Goal: Information Seeking & Learning: Learn about a topic

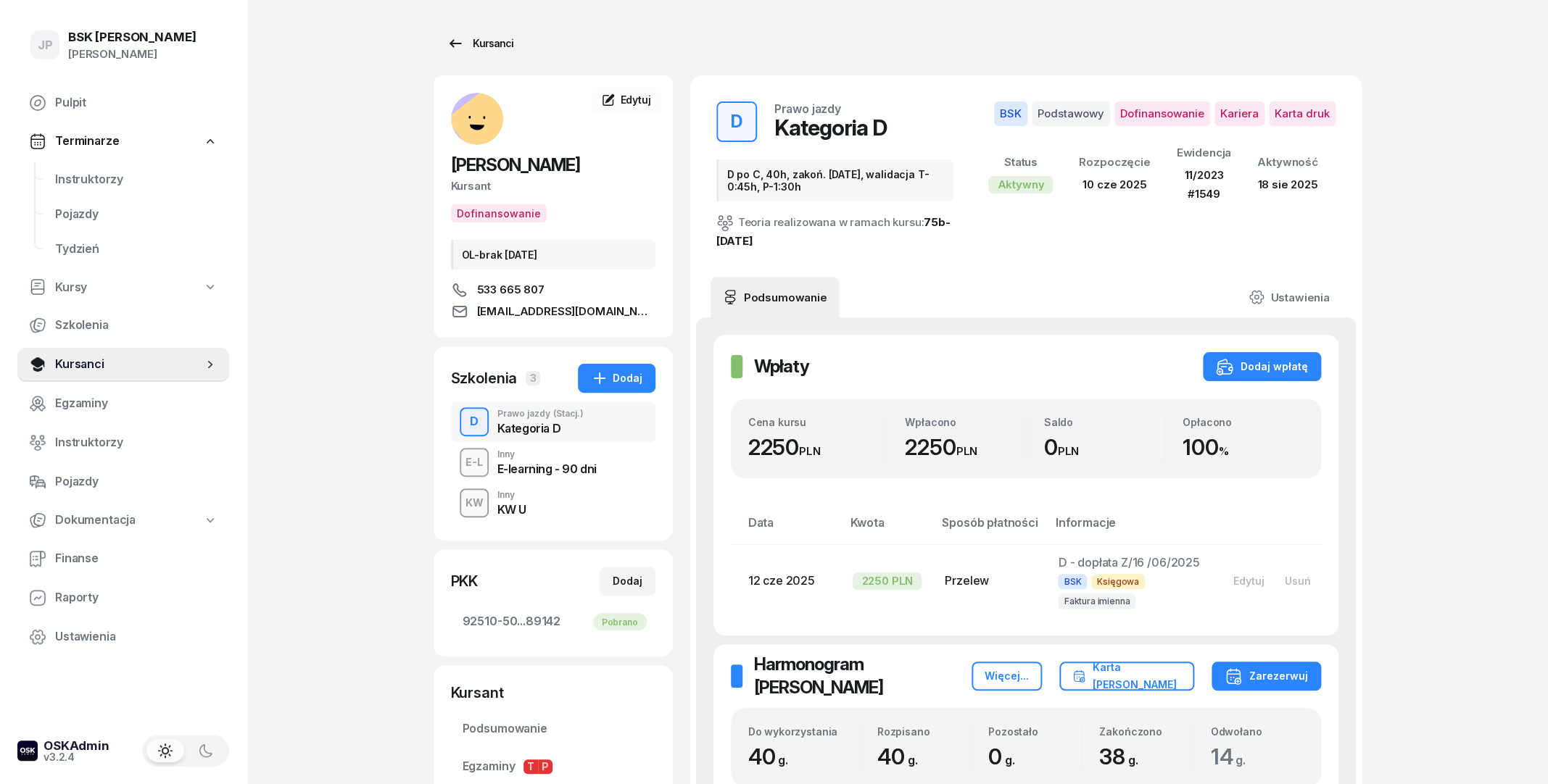
click at [500, 48] on div "Kursanci" at bounding box center [480, 43] width 67 height 18
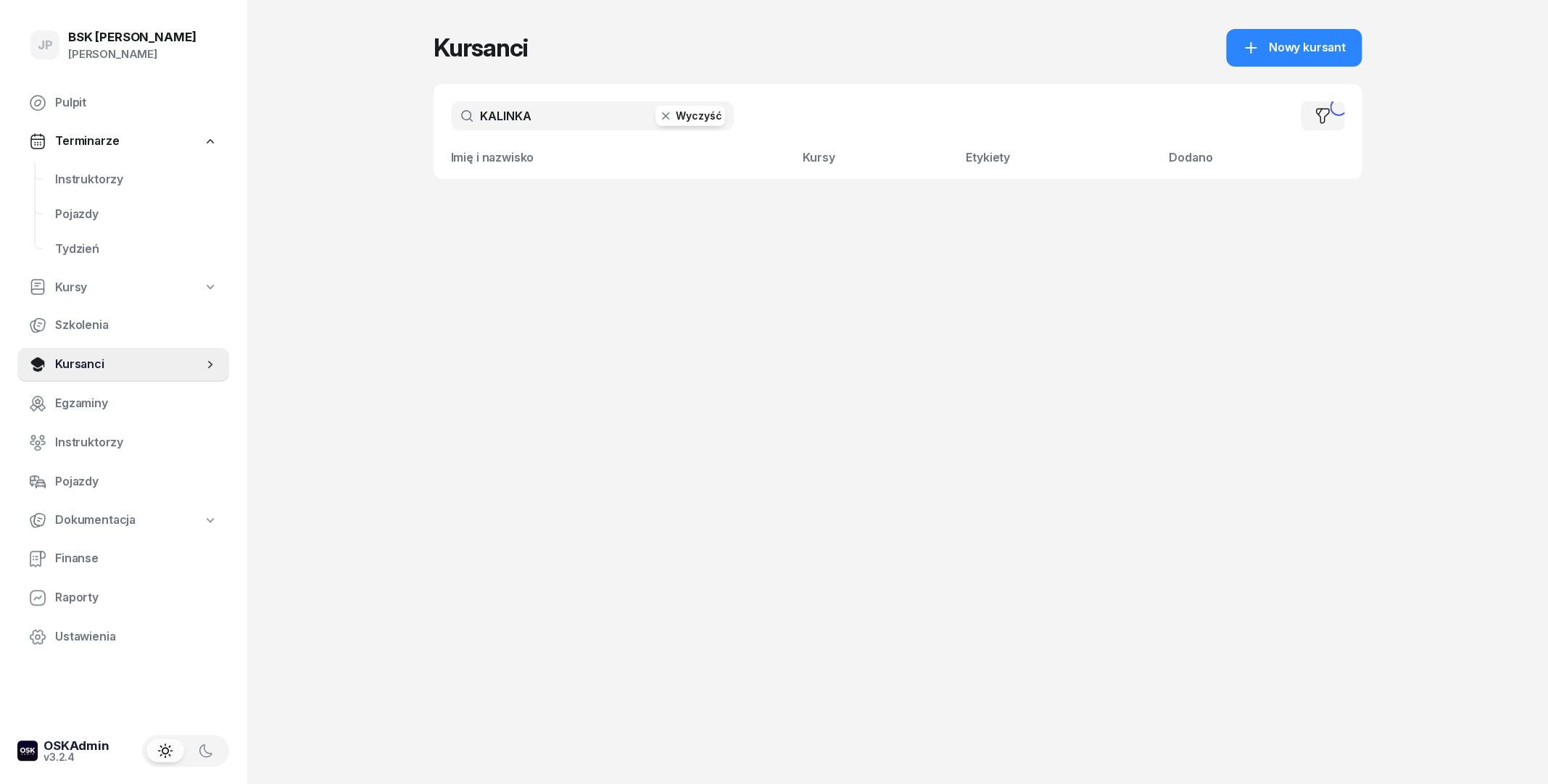
click at [672, 112] on icon "button" at bounding box center [665, 115] width 15 height 15
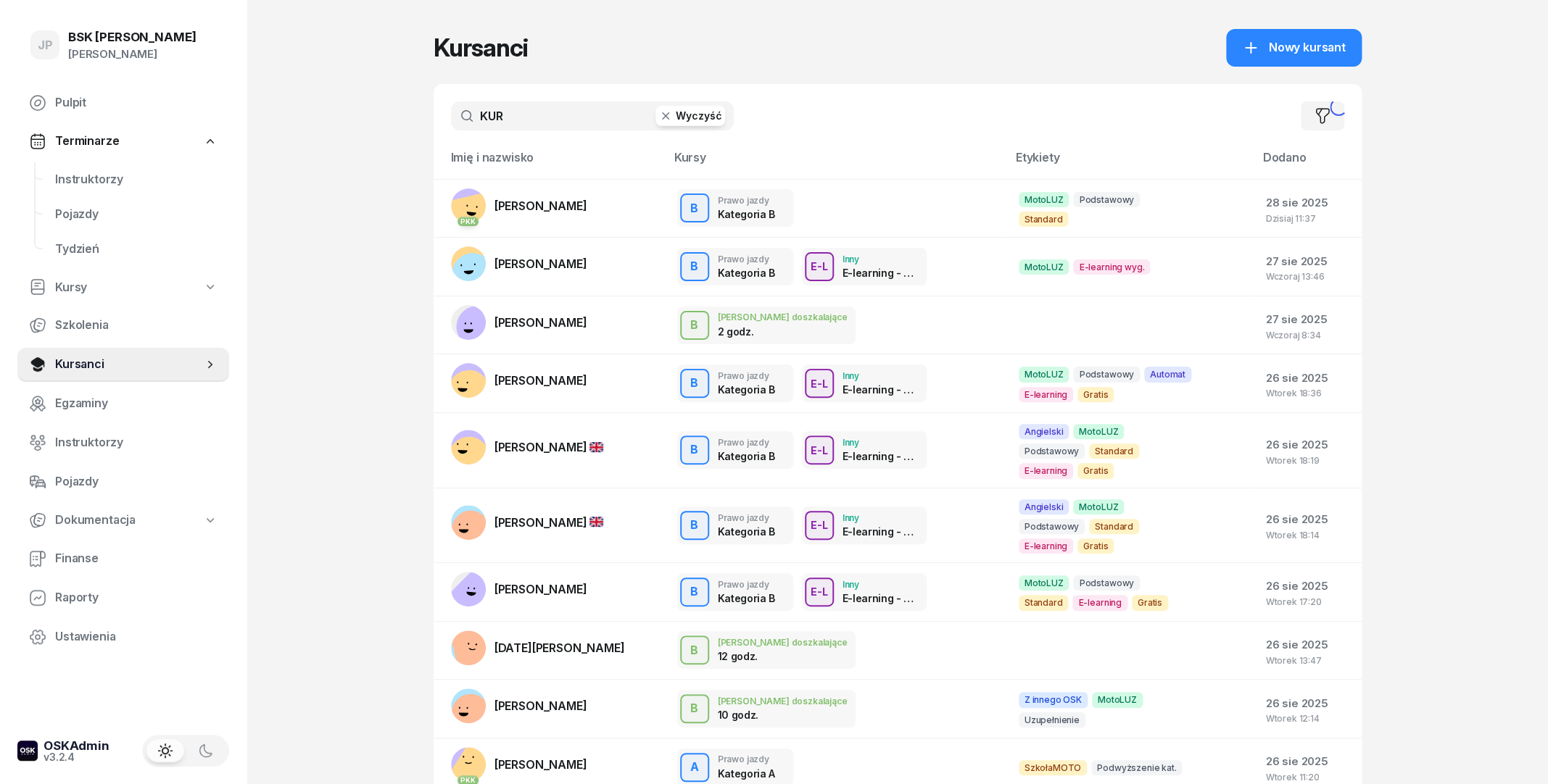
type input "KURA"
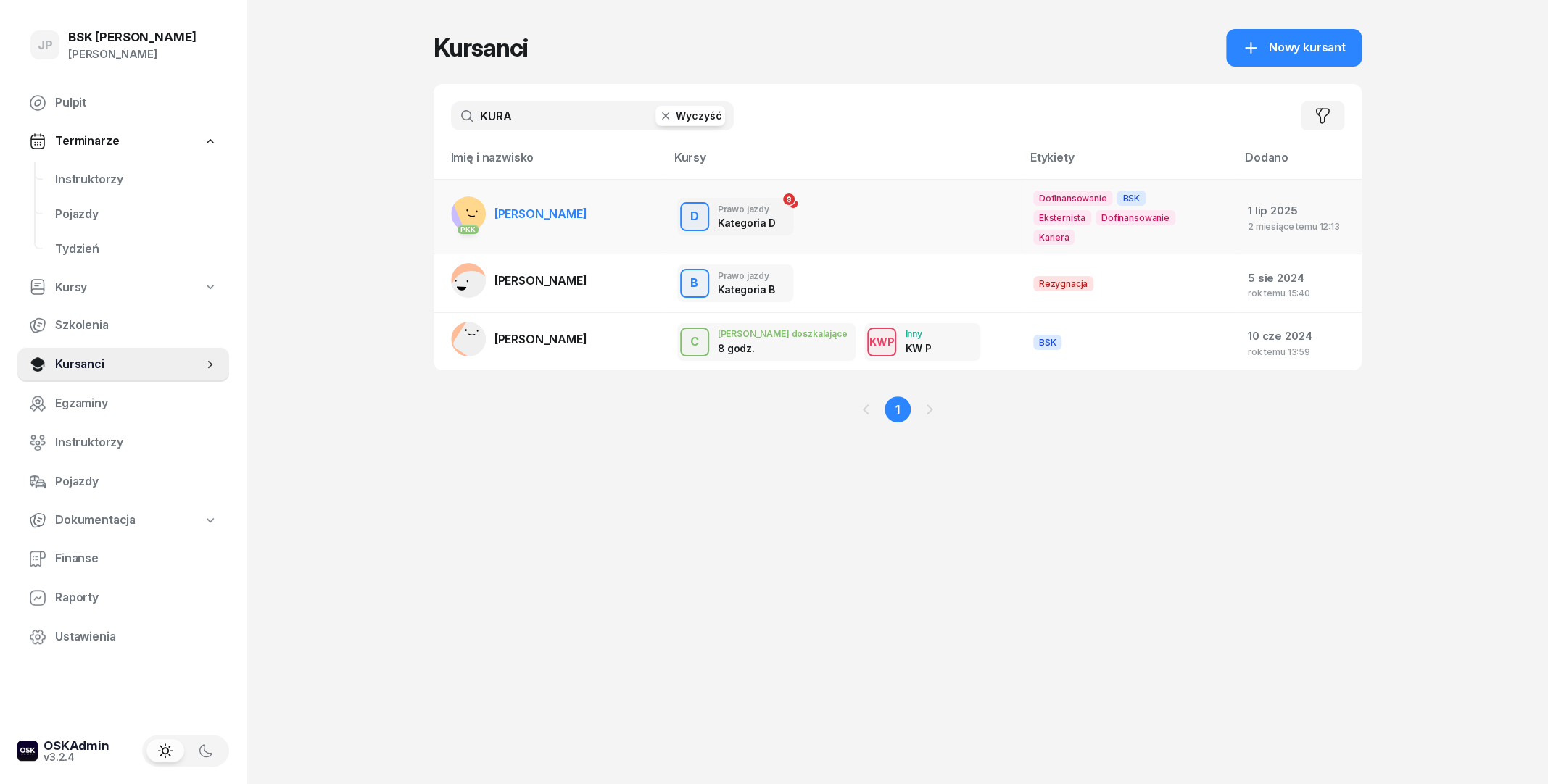
click at [559, 207] on span "[PERSON_NAME]" at bounding box center [541, 214] width 93 height 15
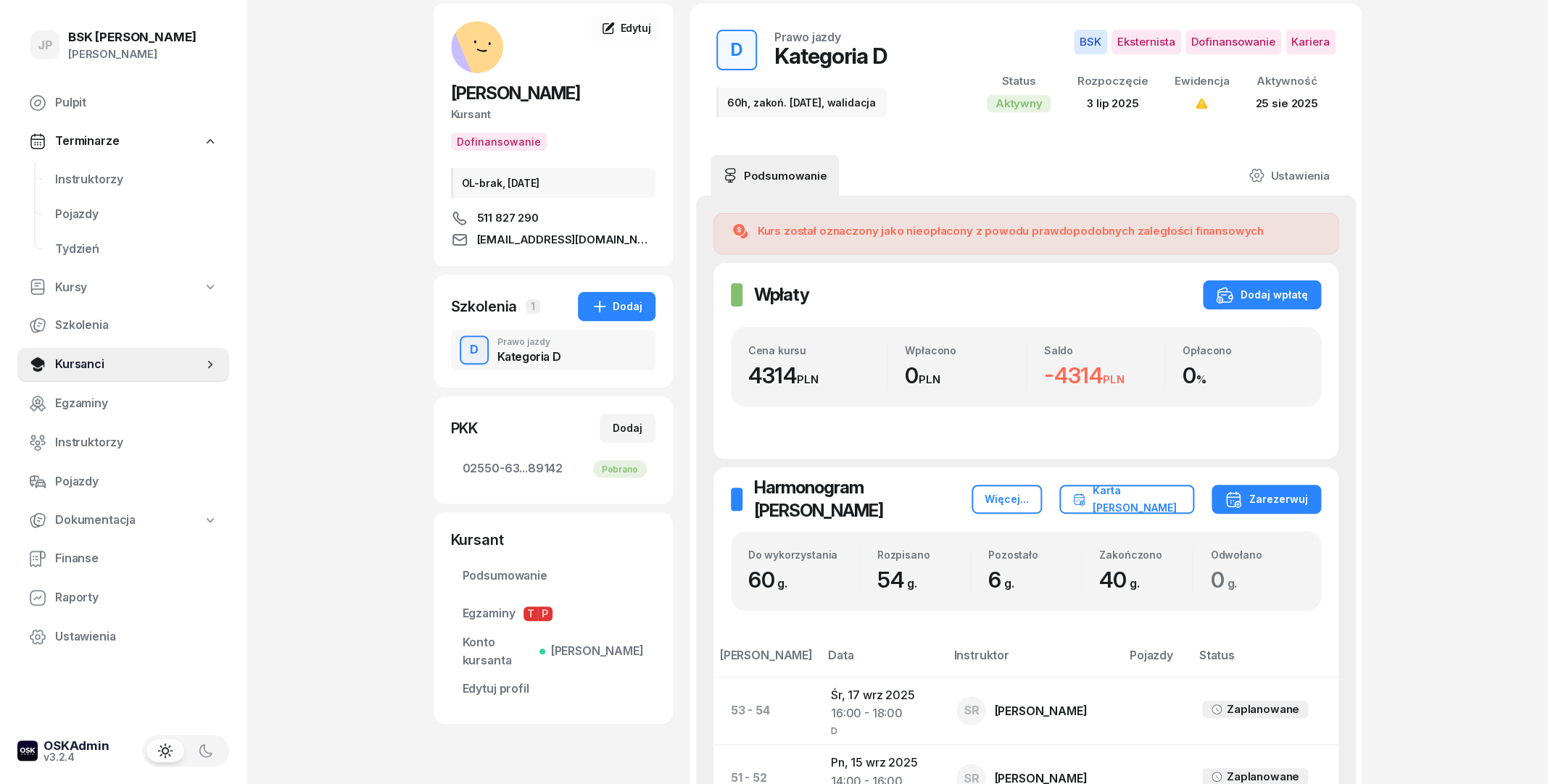
scroll to position [78, 0]
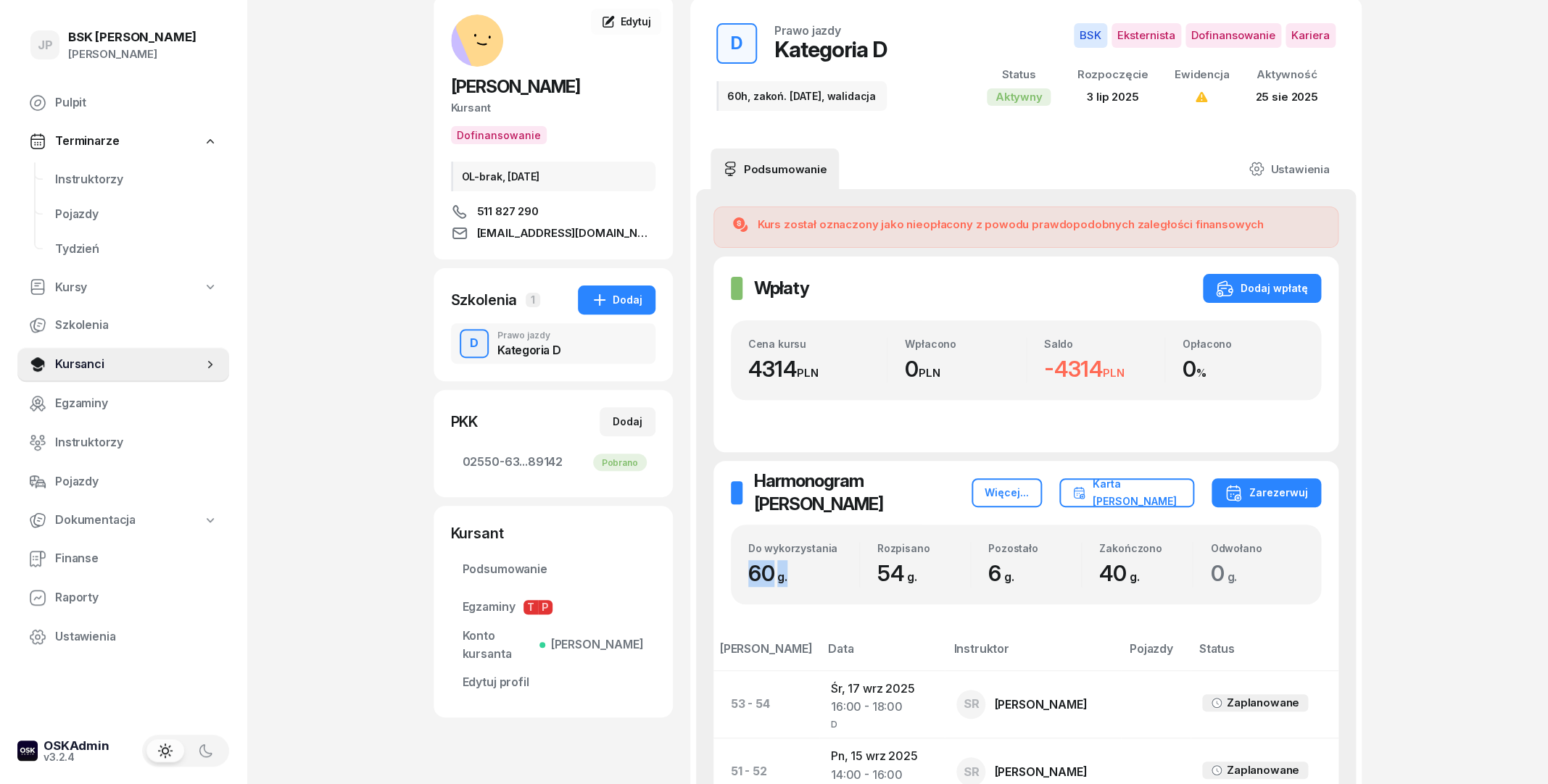
drag, startPoint x: 748, startPoint y: 578, endPoint x: 789, endPoint y: 580, distance: 41.0
click at [789, 580] on span "60 g." at bounding box center [771, 573] width 46 height 26
drag, startPoint x: 789, startPoint y: 580, endPoint x: 841, endPoint y: 583, distance: 52.1
click at [792, 580] on span "60 g." at bounding box center [771, 573] width 46 height 26
drag, startPoint x: 875, startPoint y: 575, endPoint x: 931, endPoint y: 584, distance: 56.7
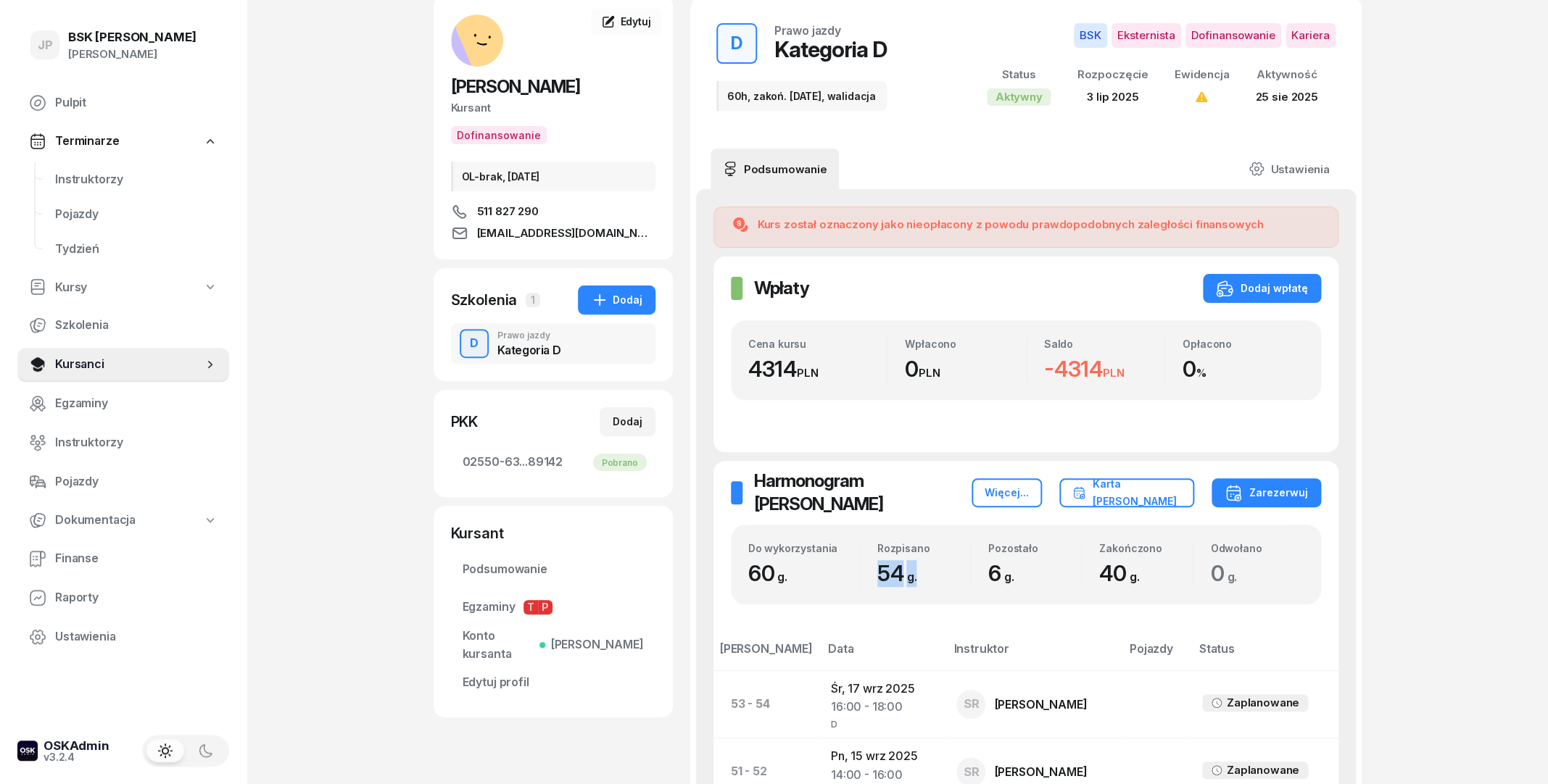
click at [931, 584] on div "Rozpisano 54 g." at bounding box center [915, 564] width 110 height 45
click at [937, 585] on div "54 g." at bounding box center [923, 573] width 93 height 27
drag, startPoint x: 1077, startPoint y: 584, endPoint x: 1141, endPoint y: 591, distance: 64.4
click at [1141, 591] on div "Do wykorzystania 60 g. Rozpisano 54 g. Pozostało 6 g. Zakończono 40 g. Odwołano…" at bounding box center [1026, 564] width 590 height 80
click at [1146, 591] on div "Do wykorzystania 60 g. Rozpisano 54 g. Pozostało 6 g. Zakończono 40 g. Odwołano…" at bounding box center [1026, 564] width 590 height 80
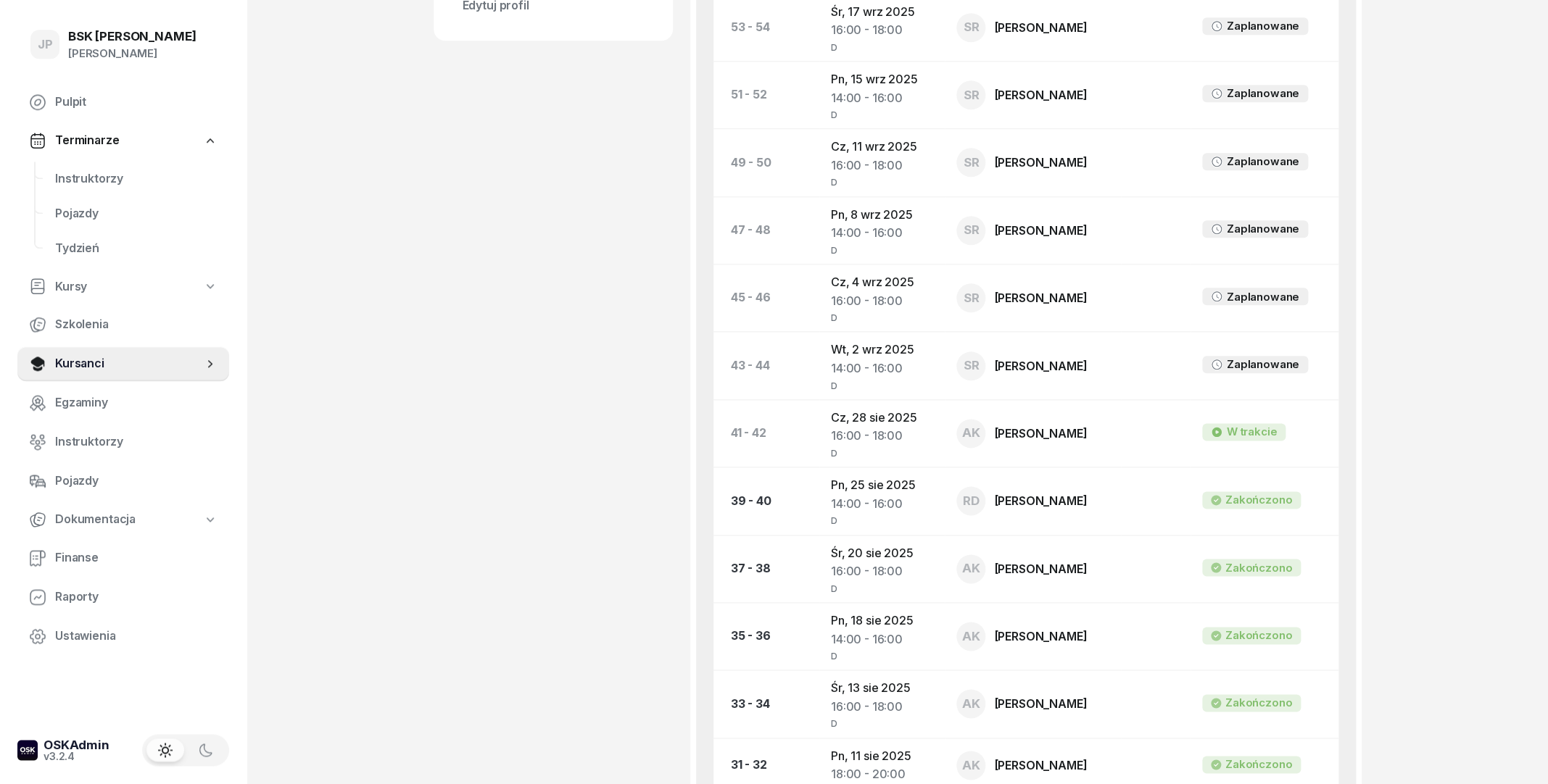
scroll to position [783, 0]
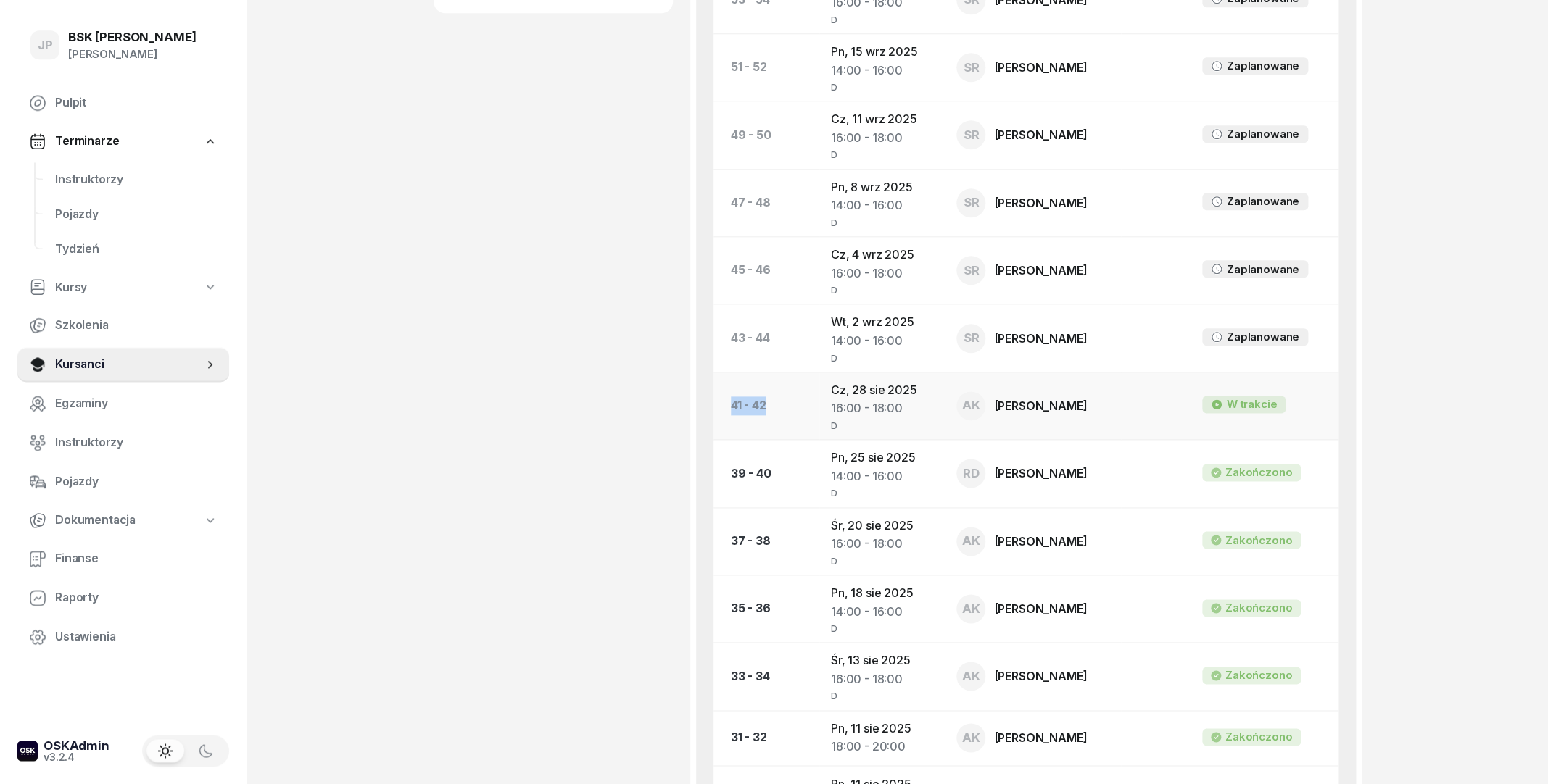
drag, startPoint x: 729, startPoint y: 408, endPoint x: 772, endPoint y: 413, distance: 43.3
click at [772, 413] on td "41 - 42" at bounding box center [766, 406] width 105 height 67
drag, startPoint x: 770, startPoint y: 407, endPoint x: 728, endPoint y: 413, distance: 42.4
click at [728, 413] on td "41 - 42" at bounding box center [766, 406] width 105 height 67
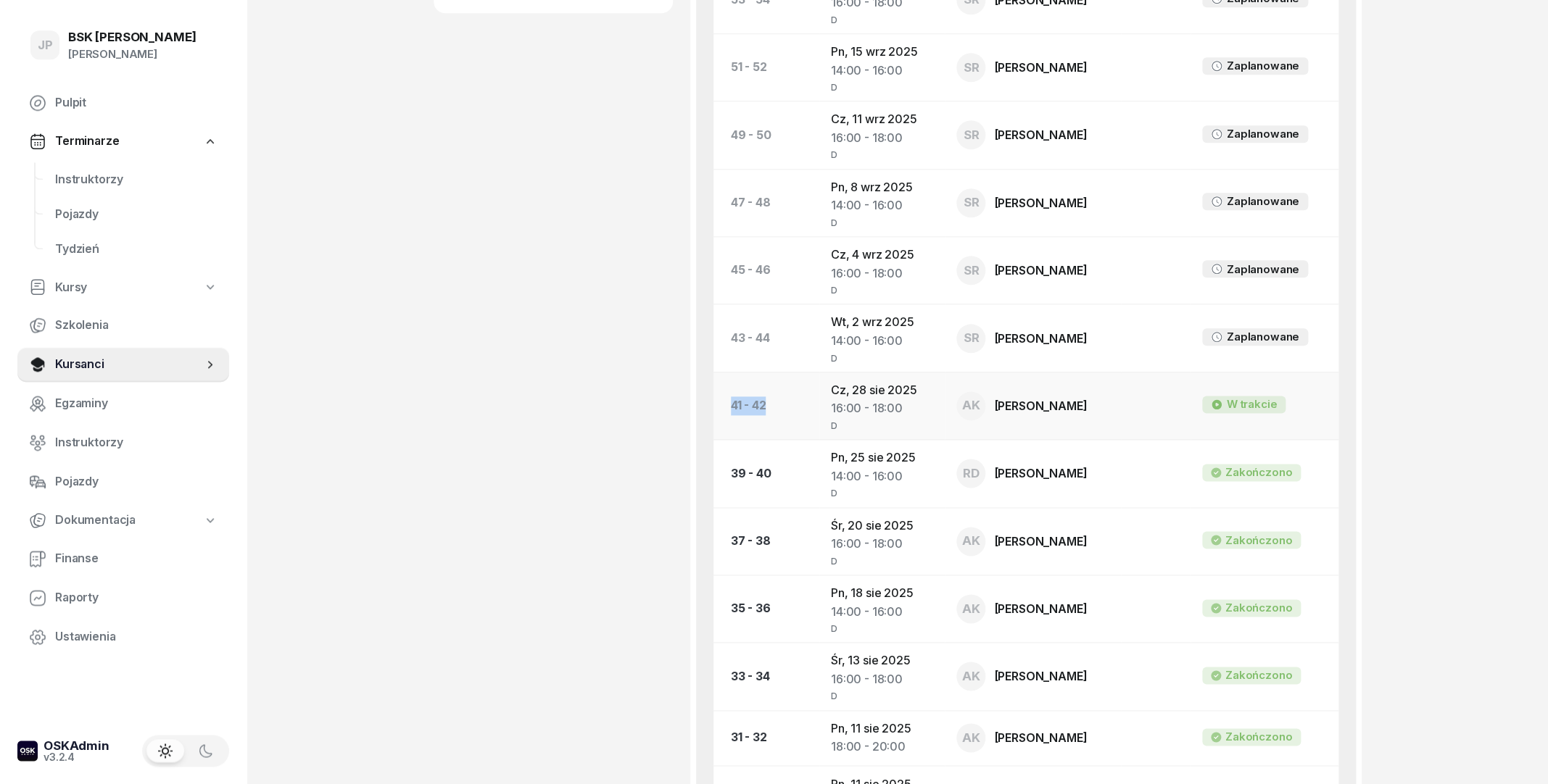
click at [726, 413] on td "41 - 42" at bounding box center [766, 406] width 105 height 67
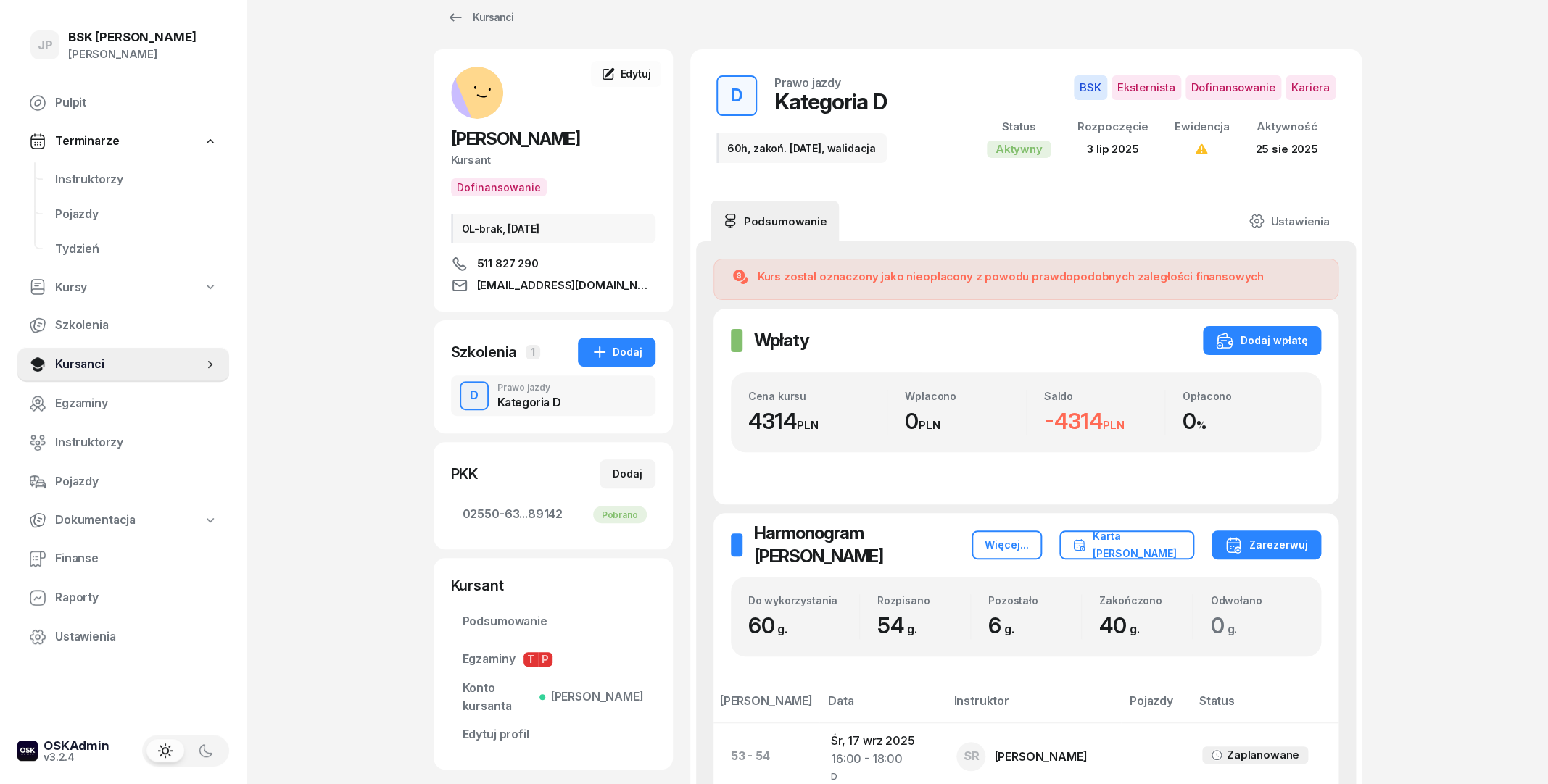
scroll to position [0, 0]
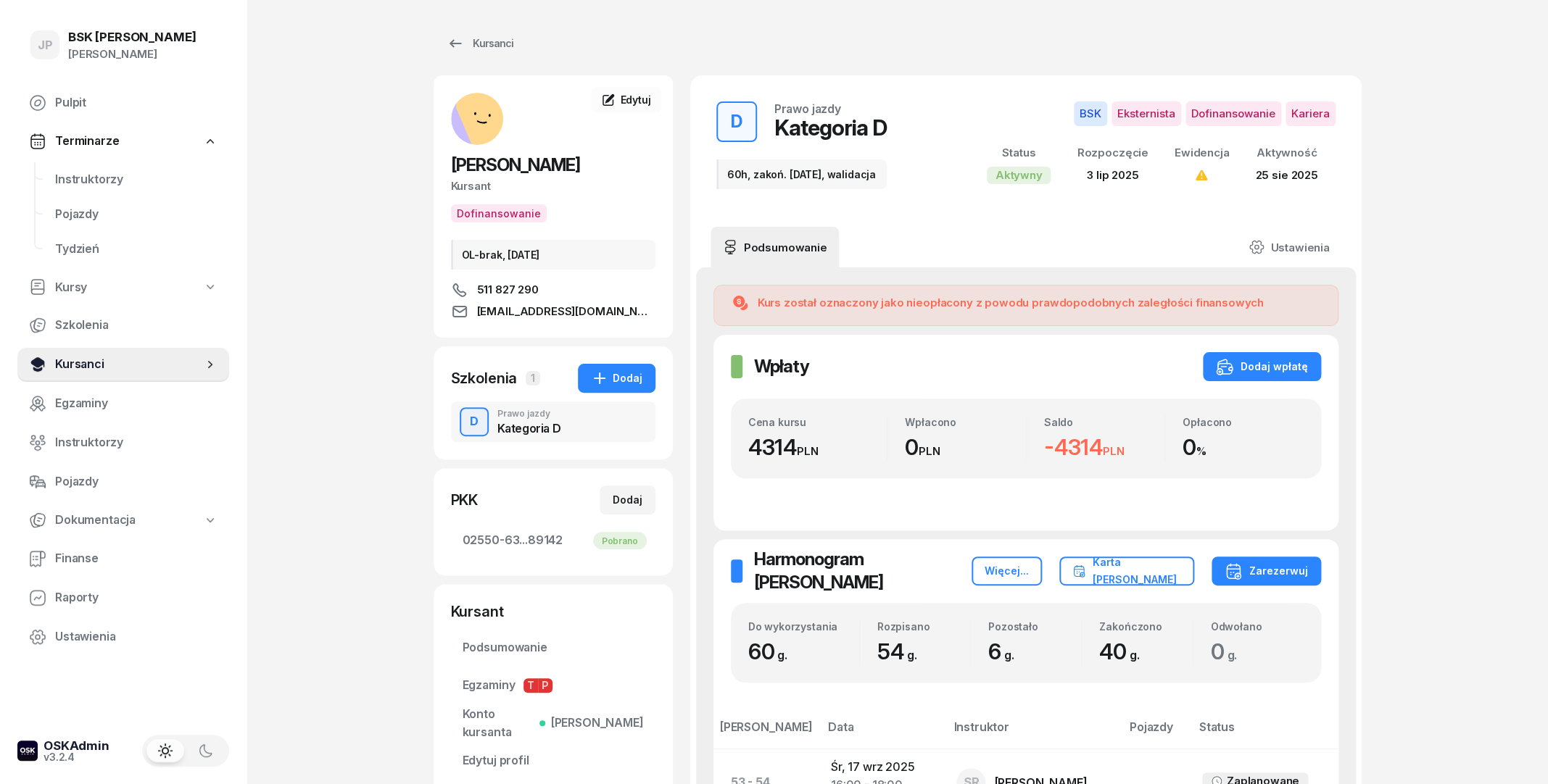
click at [103, 367] on span "Kursanci" at bounding box center [129, 364] width 148 height 19
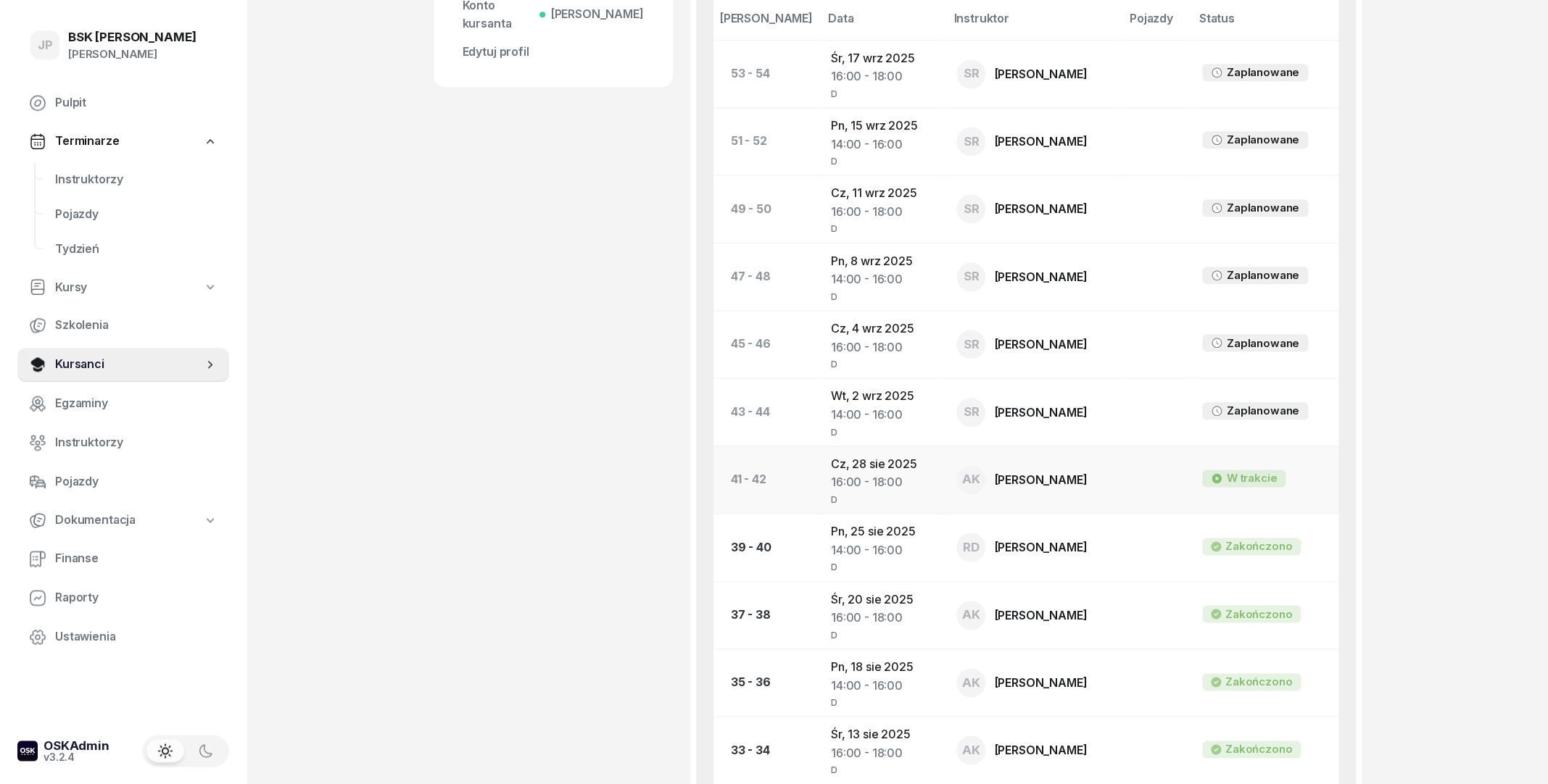
scroll to position [704, 0]
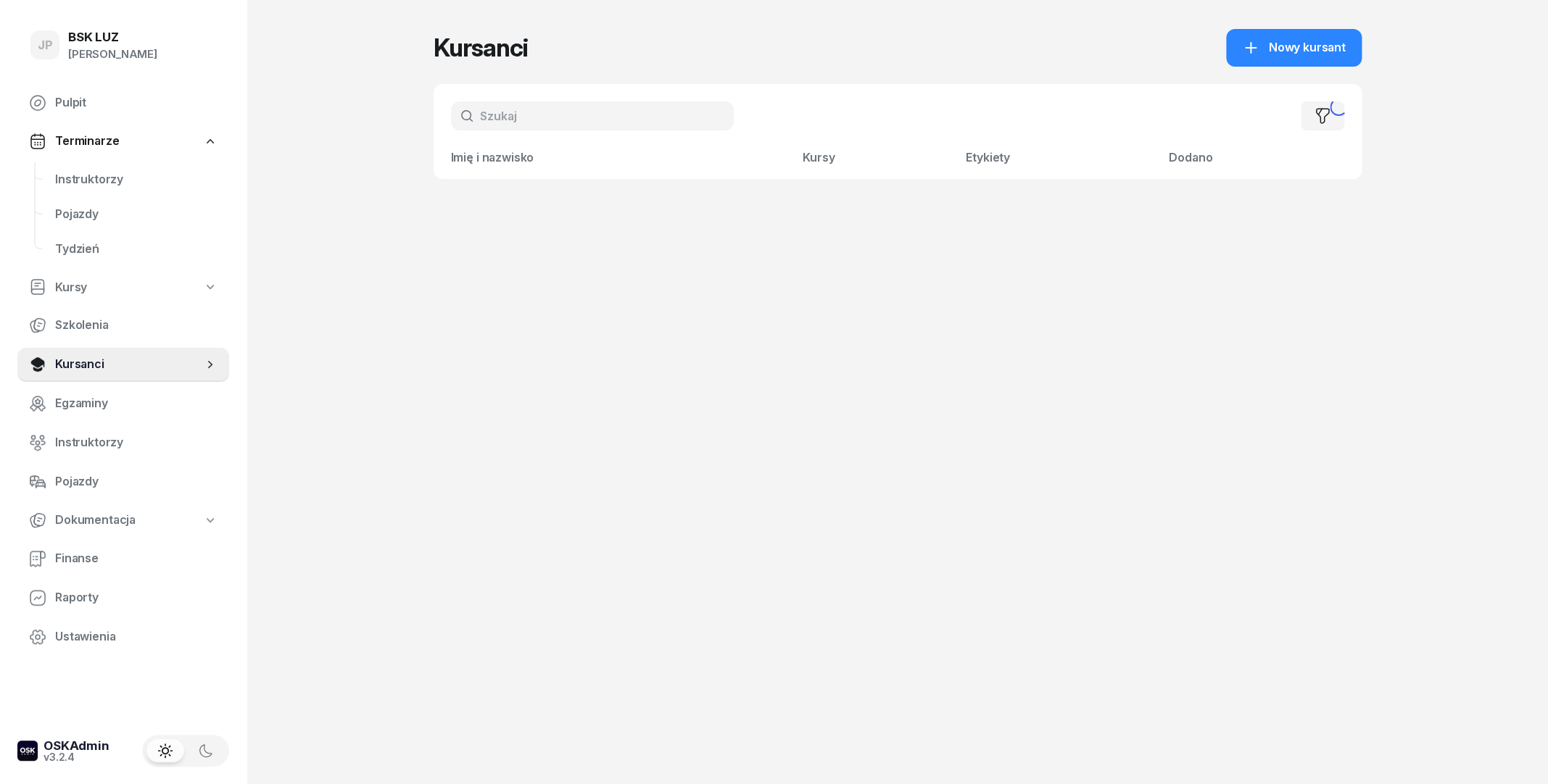
click at [570, 117] on input "text" at bounding box center [592, 115] width 283 height 29
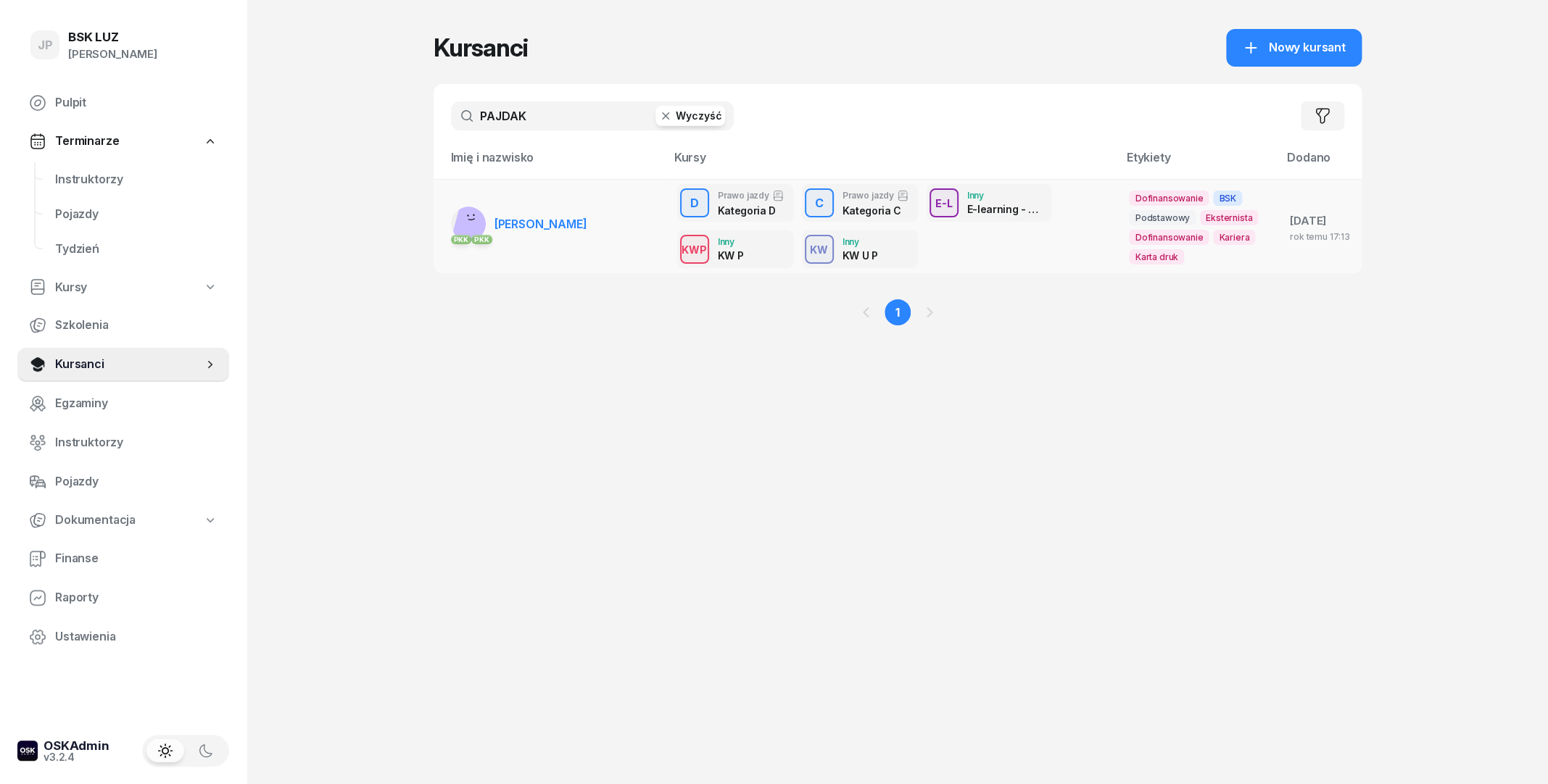
type input "PAJDAK"
click at [568, 227] on span "ANNA PAJDAK" at bounding box center [541, 224] width 93 height 15
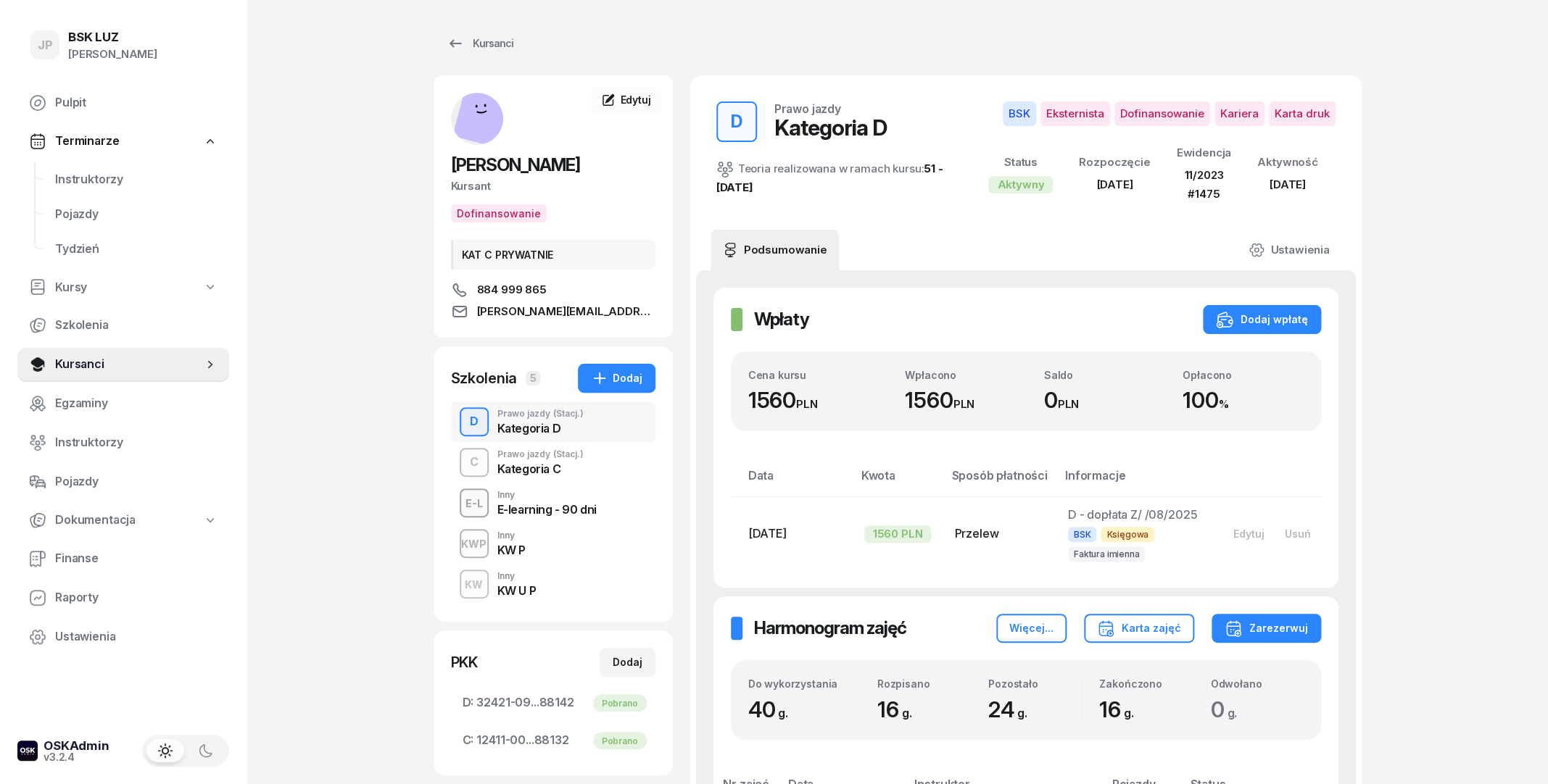
click at [589, 467] on div "C Prawo jazdy (Stacj.) Kategoria C" at bounding box center [554, 462] width 205 height 40
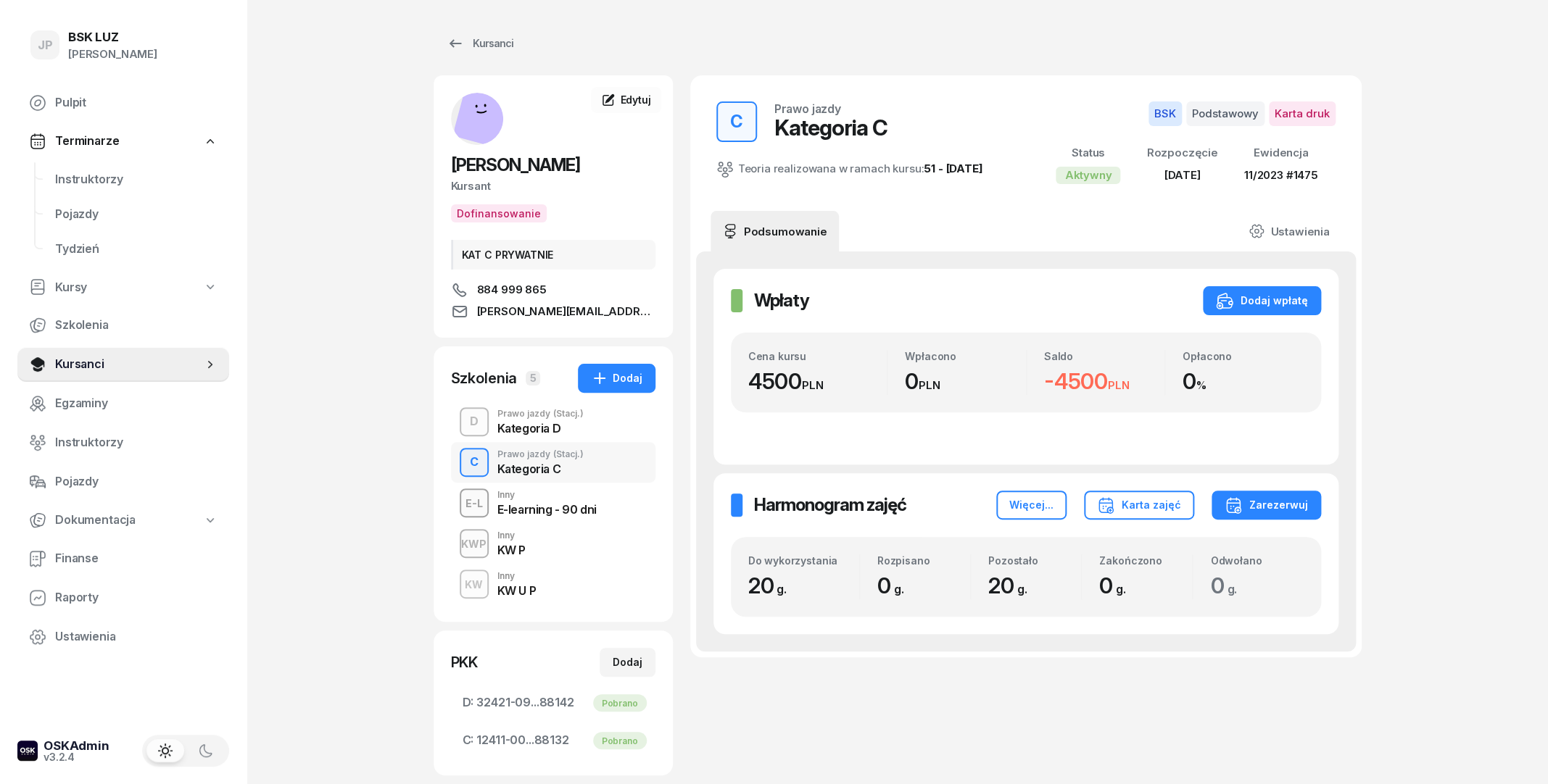
click at [568, 432] on div "Kategoria D" at bounding box center [541, 428] width 87 height 12
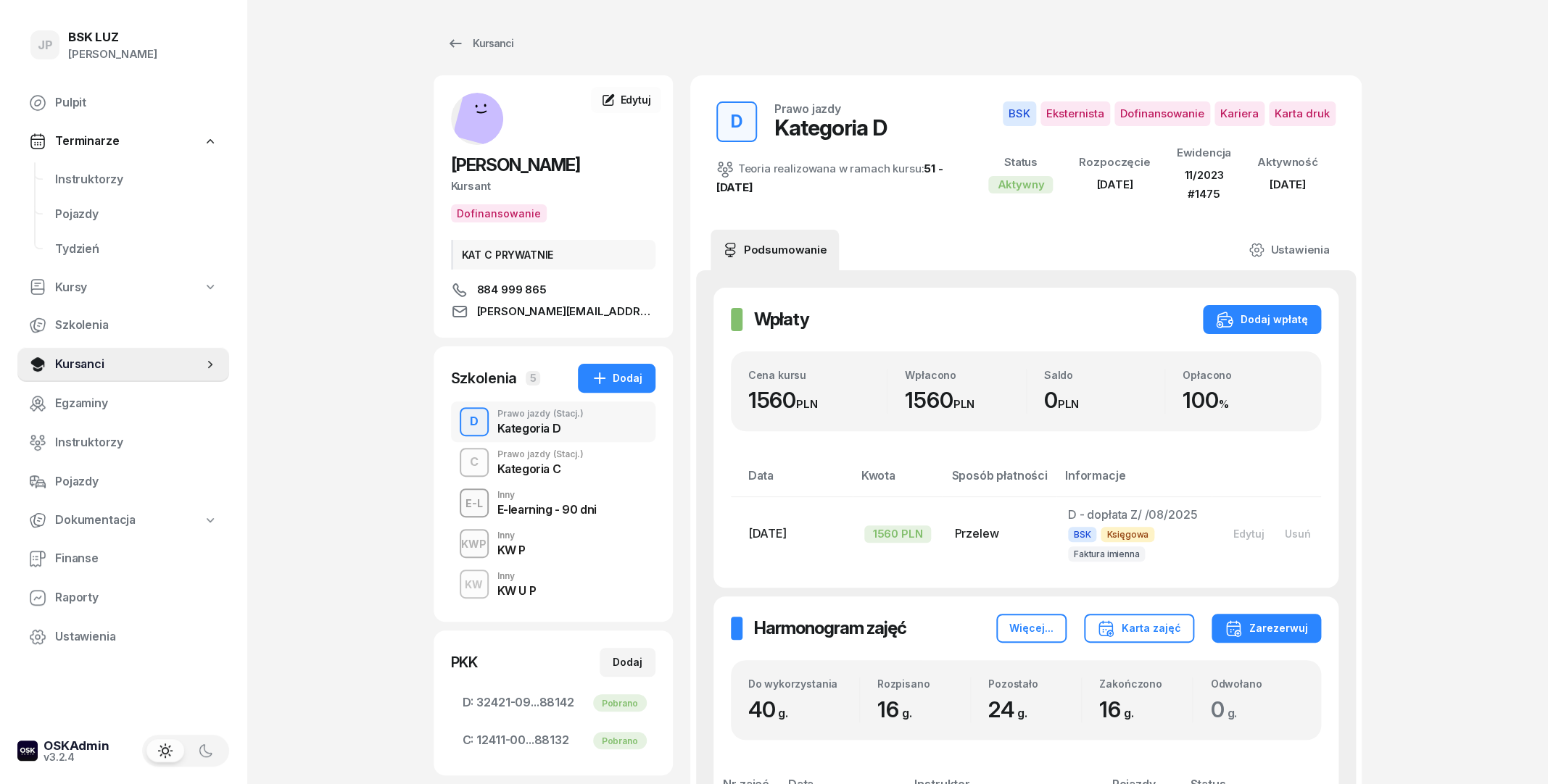
click at [554, 459] on span "(Stacj.)" at bounding box center [569, 454] width 31 height 9
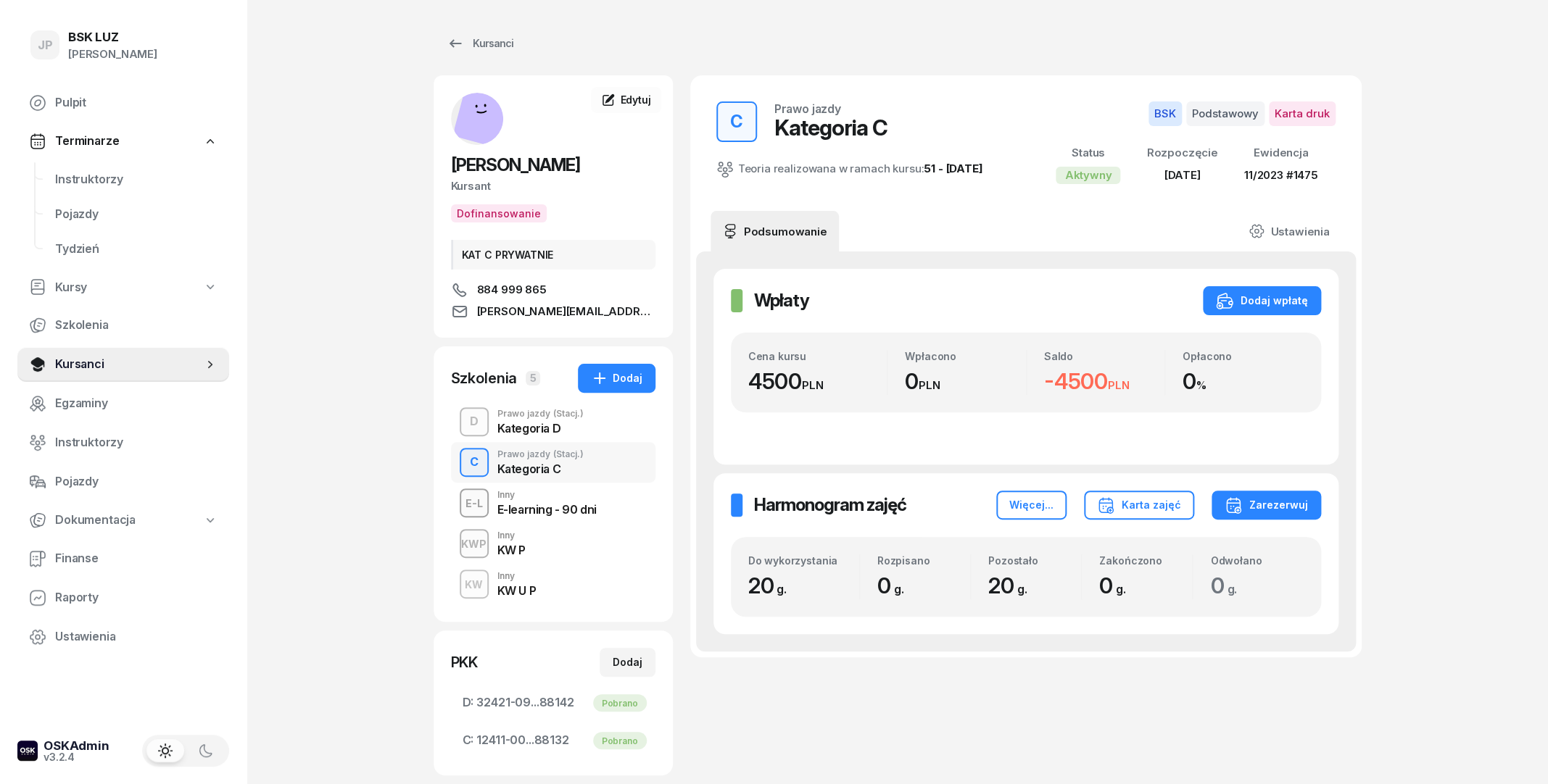
click at [557, 432] on div "Kategoria D" at bounding box center [541, 428] width 87 height 12
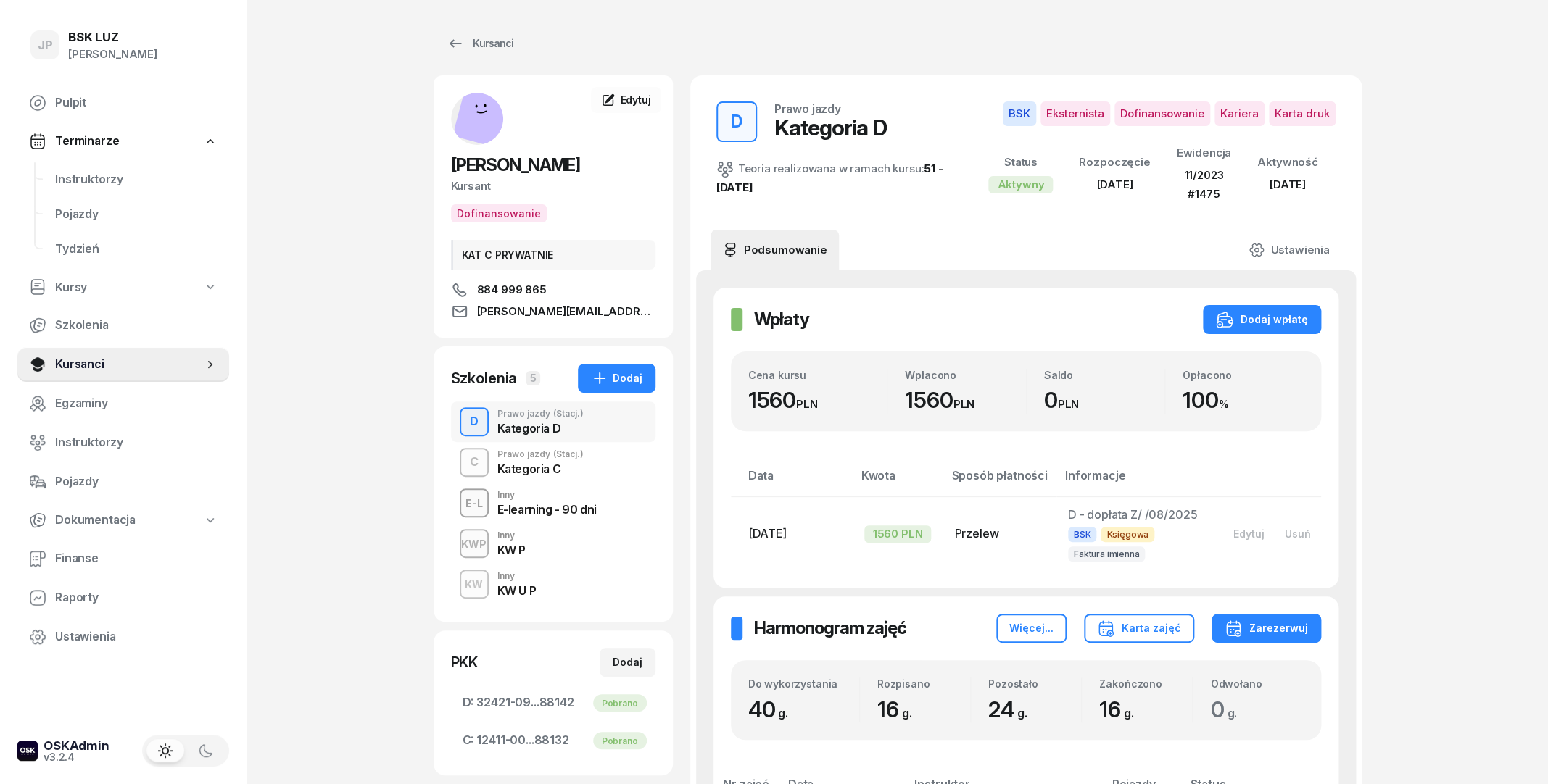
click at [559, 457] on span "(Stacj.)" at bounding box center [569, 454] width 31 height 9
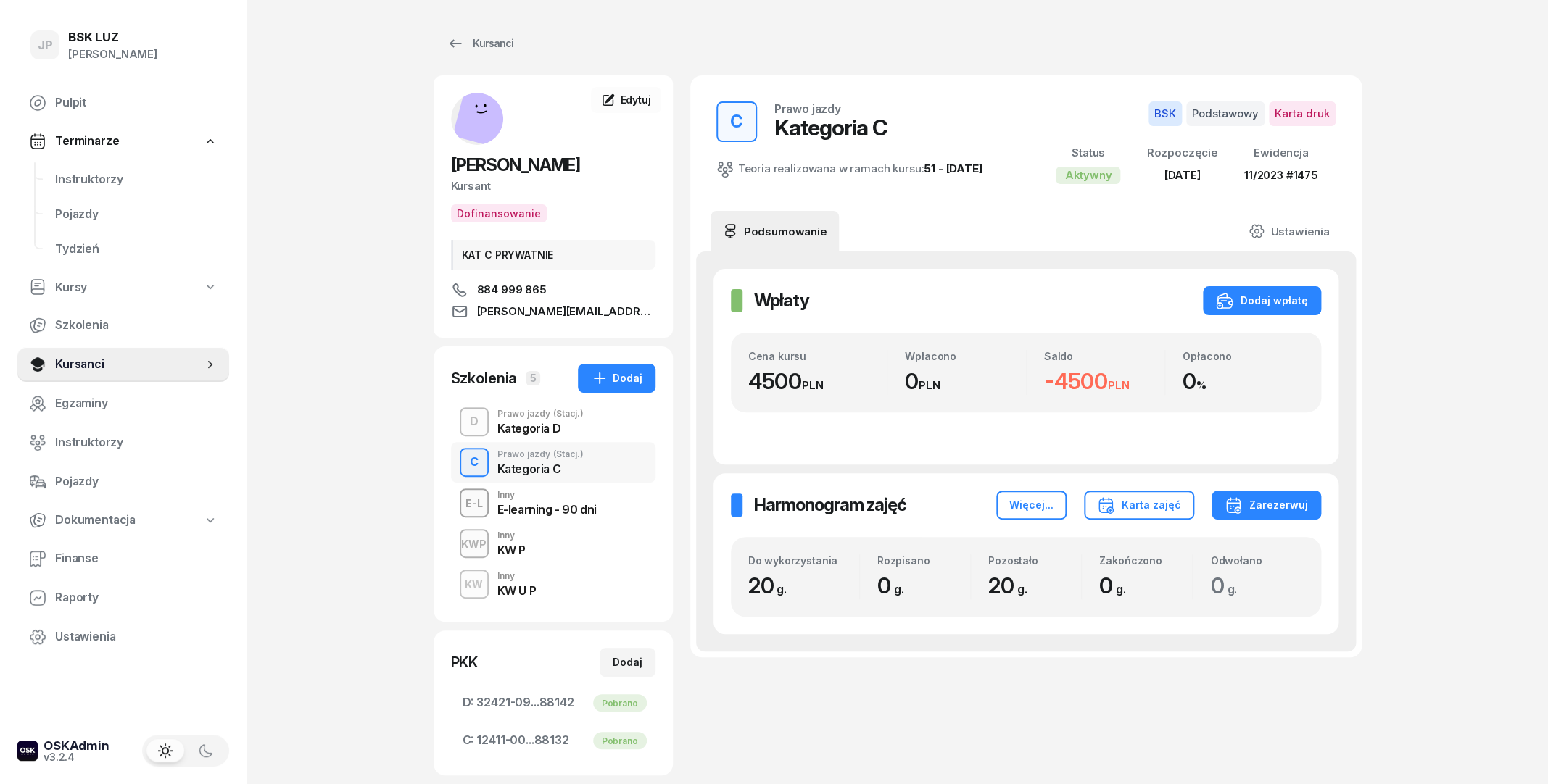
click at [551, 432] on div "Kategoria D" at bounding box center [541, 428] width 87 height 12
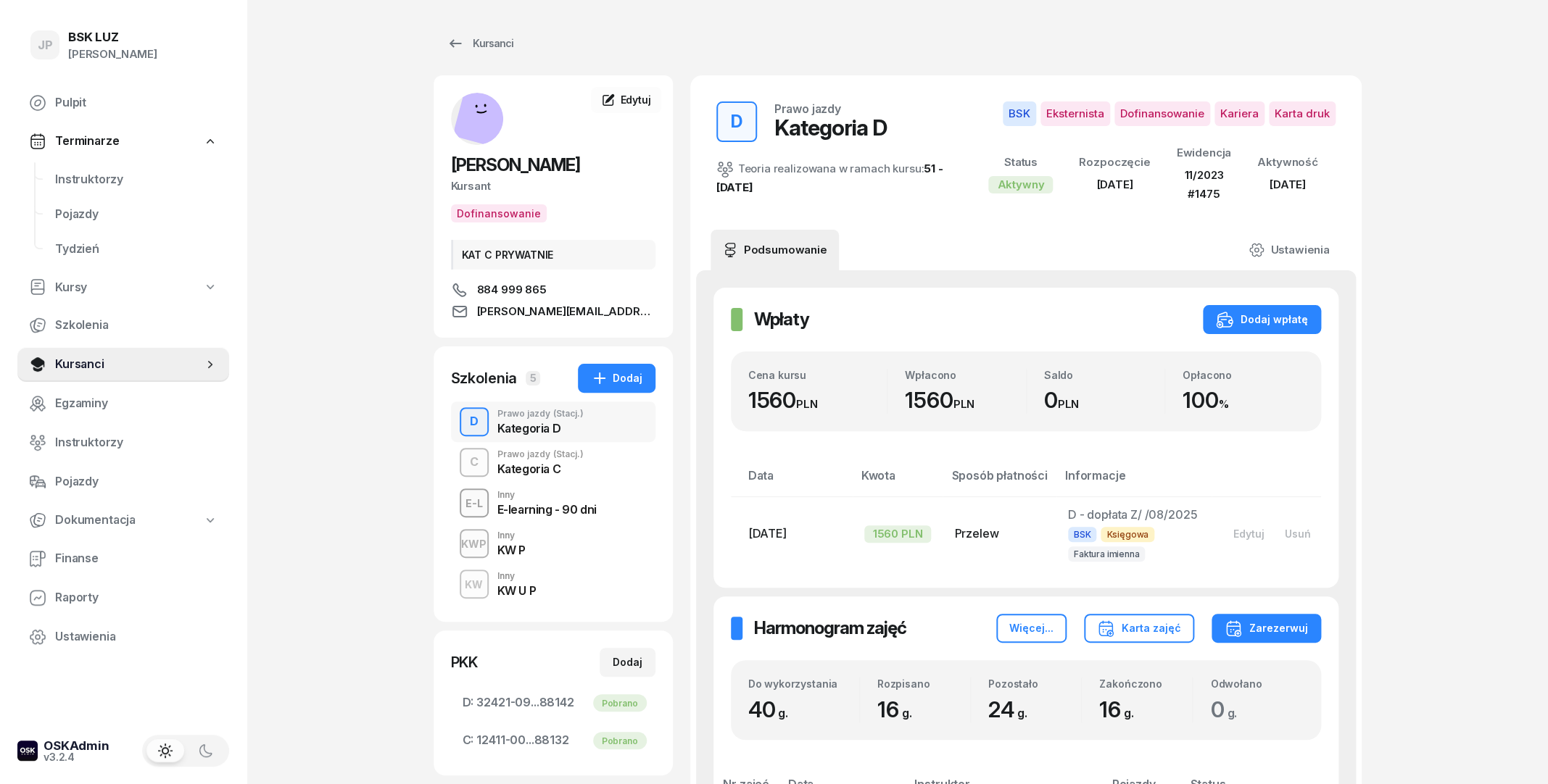
click at [551, 460] on div "Kategoria C" at bounding box center [541, 467] width 87 height 16
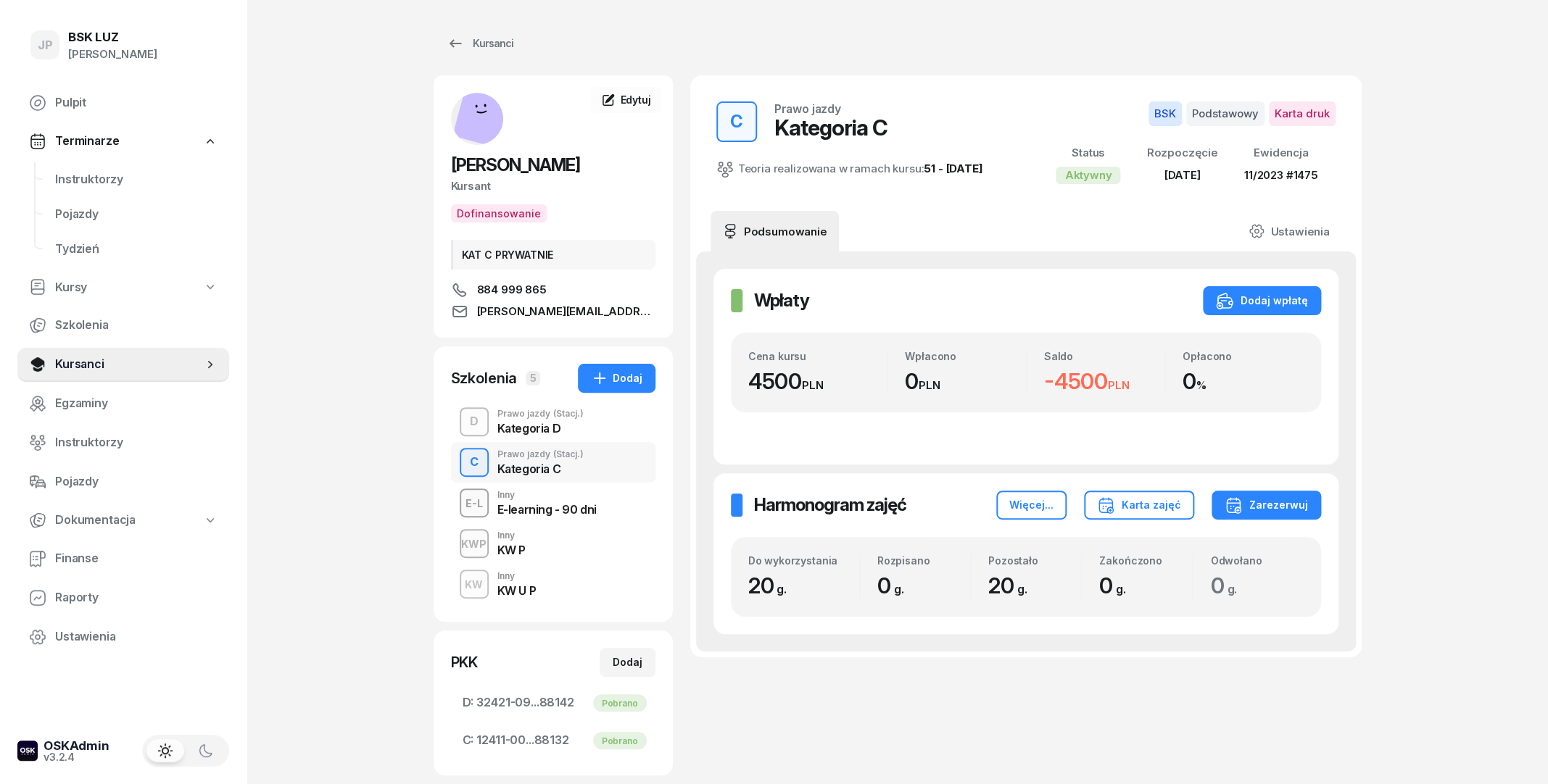
click at [548, 430] on div "Kategoria D" at bounding box center [541, 428] width 87 height 12
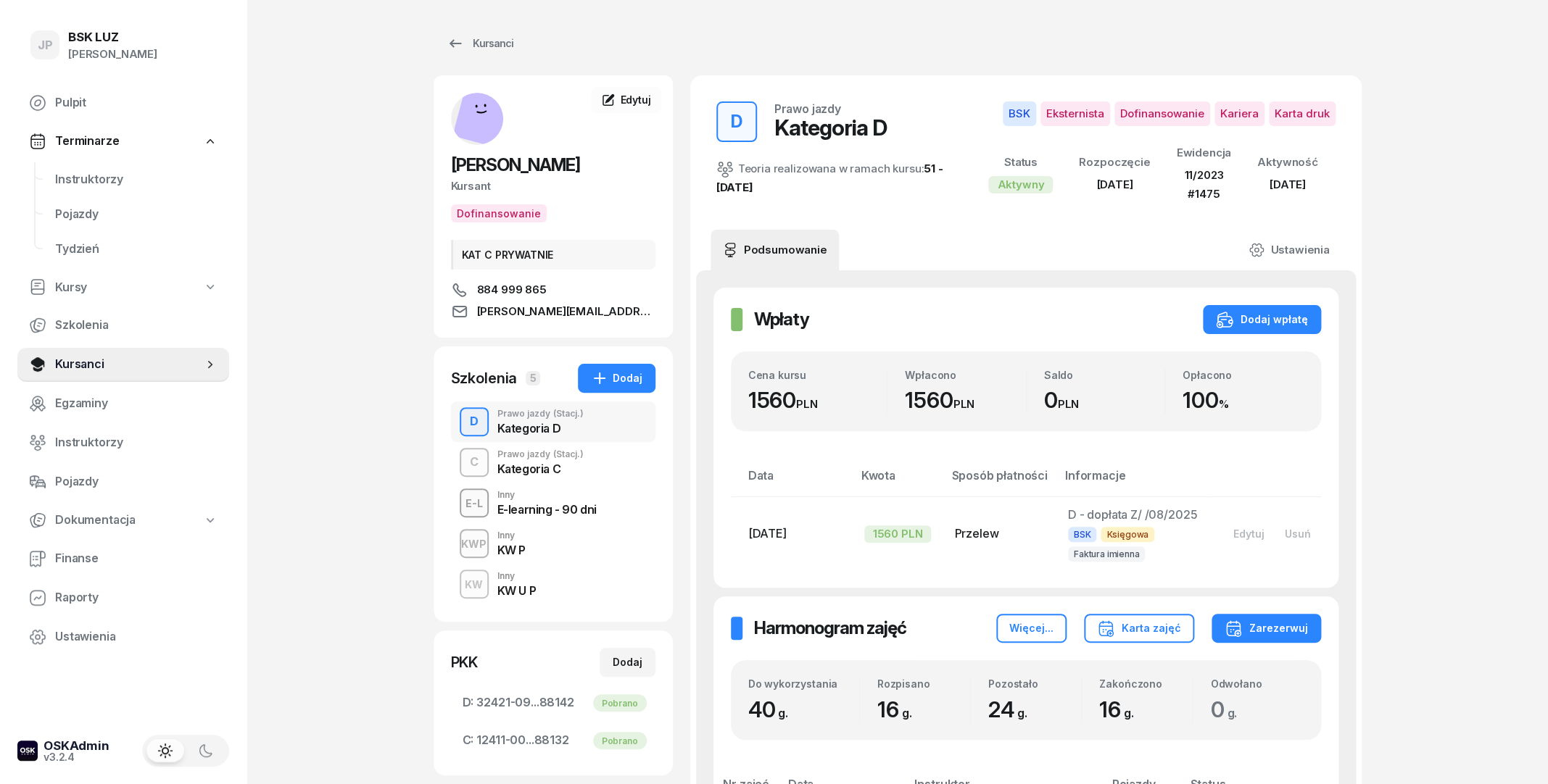
click at [548, 459] on div "Prawo jazdy (Stacj.)" at bounding box center [541, 454] width 87 height 9
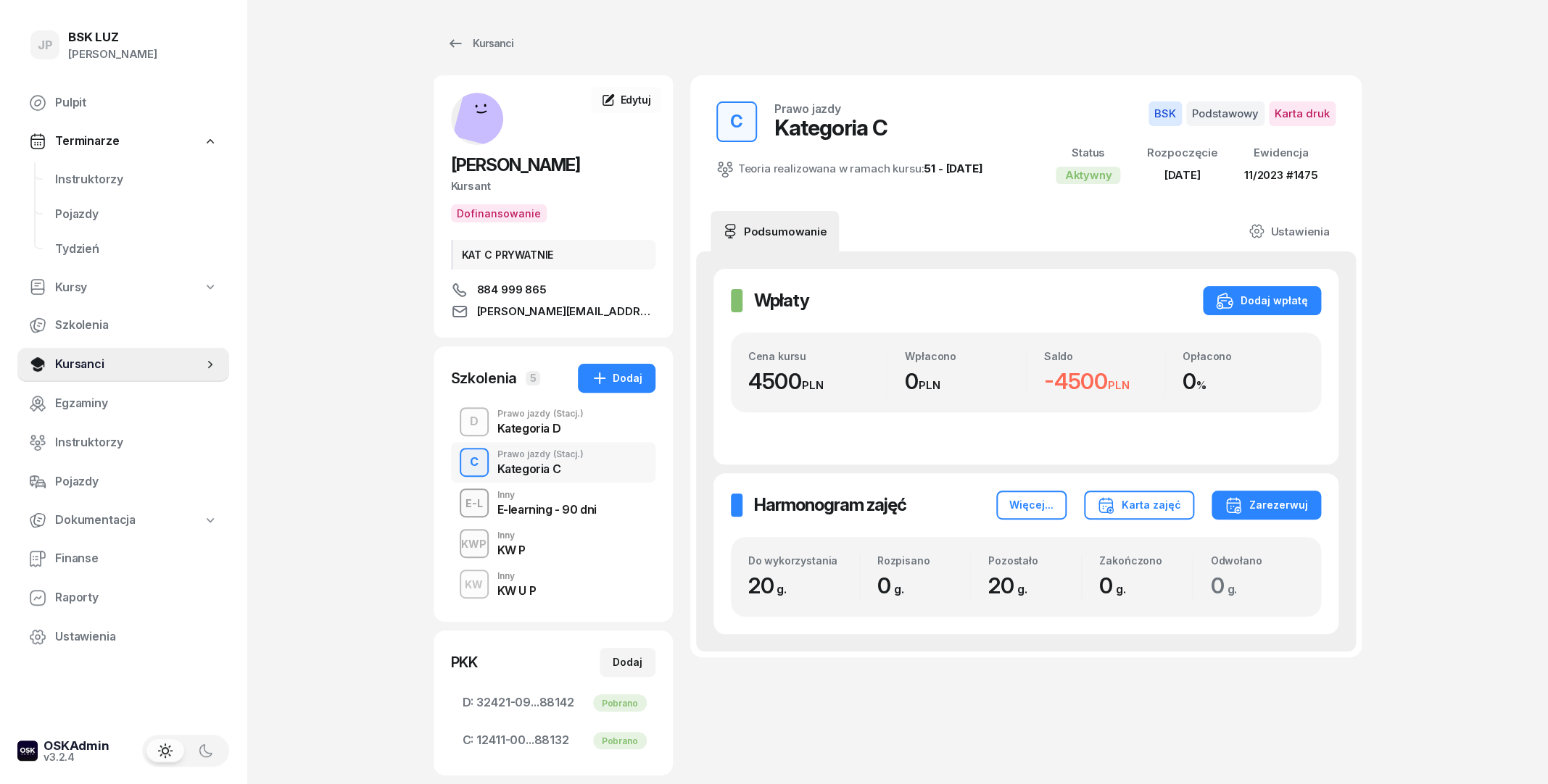
click at [553, 436] on div "D Prawo jazdy (Stacj.) Kategoria D" at bounding box center [554, 422] width 205 height 40
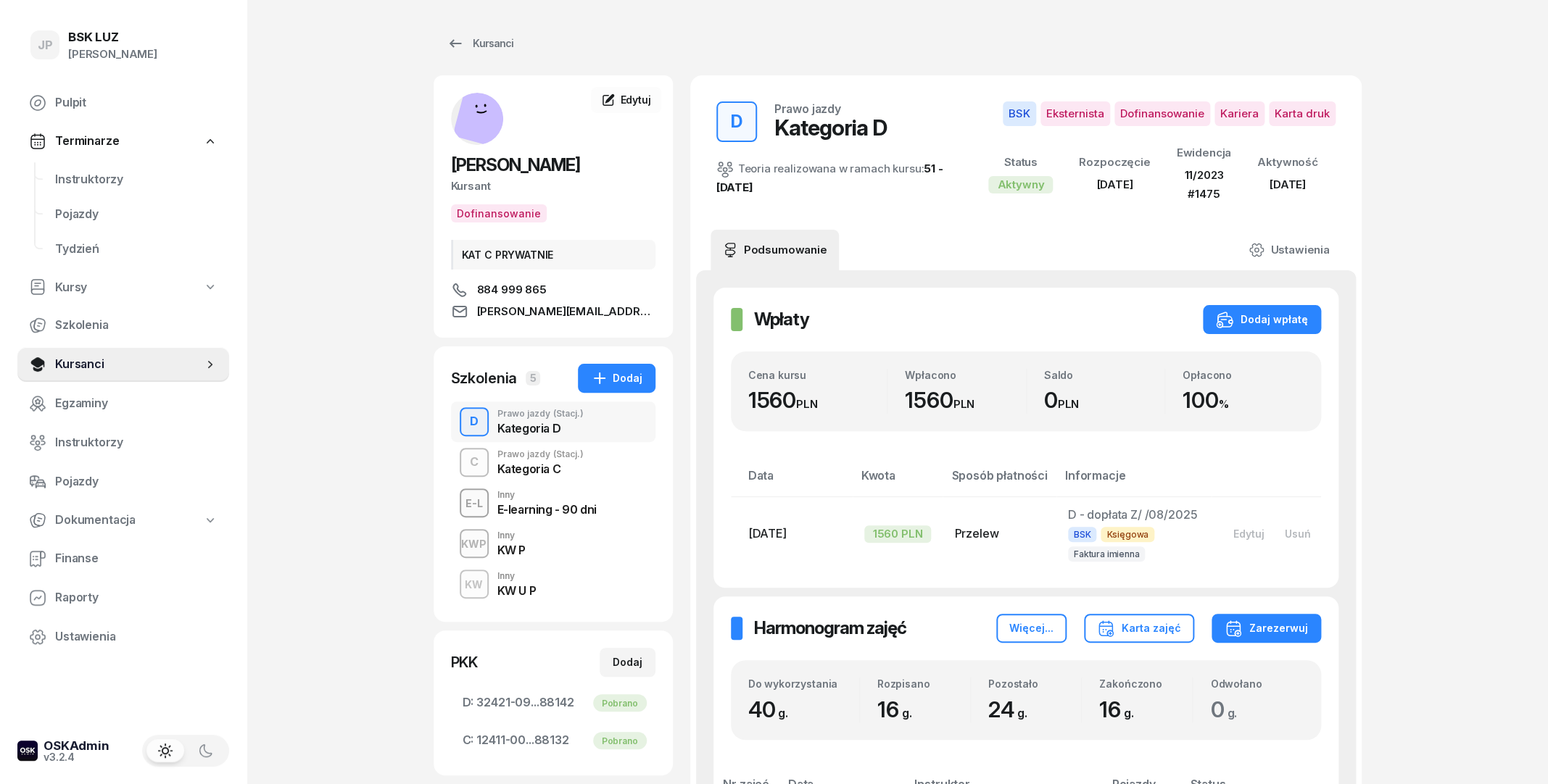
click at [557, 470] on div "Kategoria C" at bounding box center [541, 469] width 87 height 12
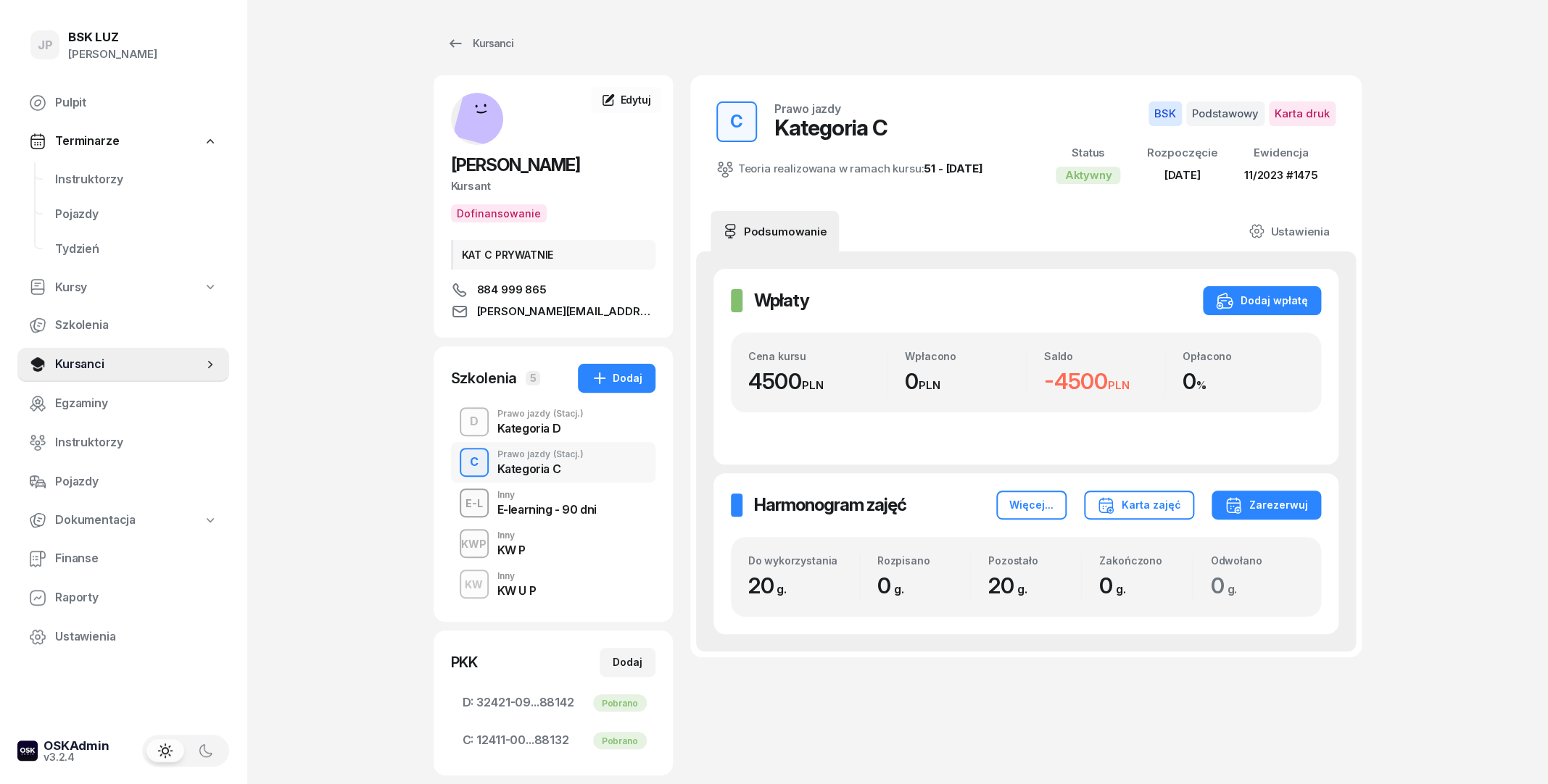
click at [561, 436] on div "D Prawo jazdy (Stacj.) Kategoria D" at bounding box center [554, 422] width 205 height 40
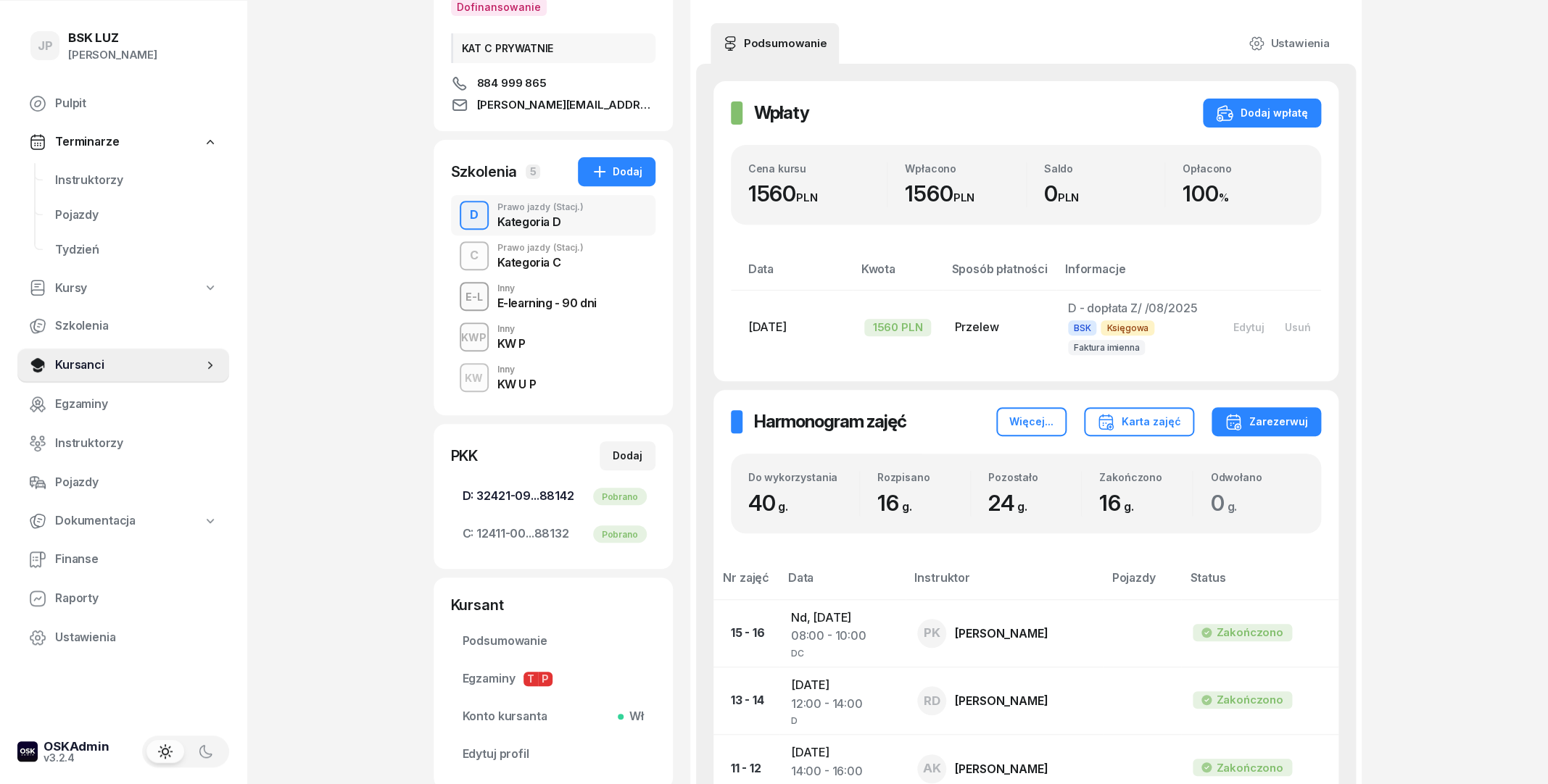
scroll to position [200, 0]
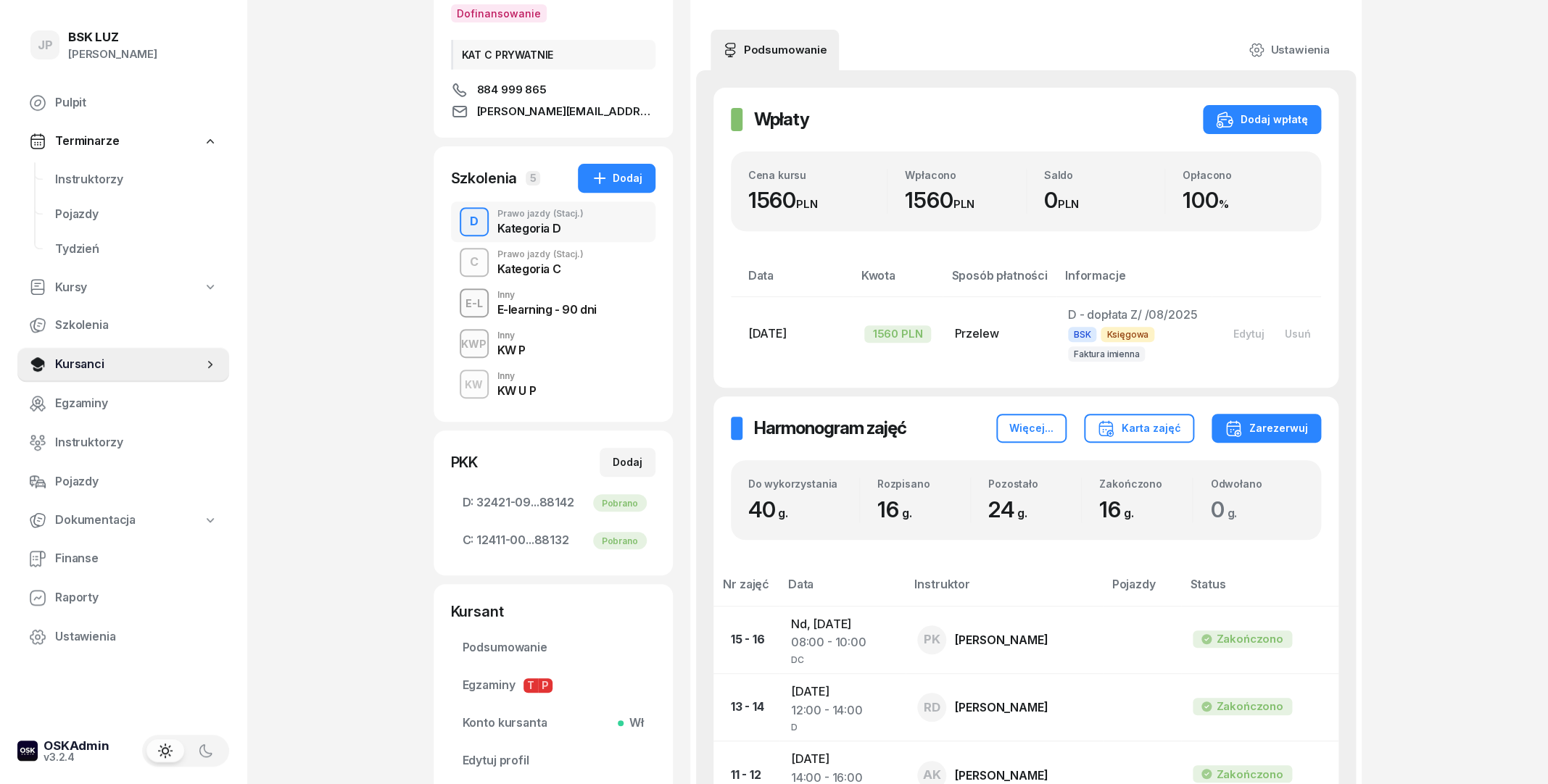
click at [541, 270] on div "Kategoria C" at bounding box center [541, 269] width 87 height 12
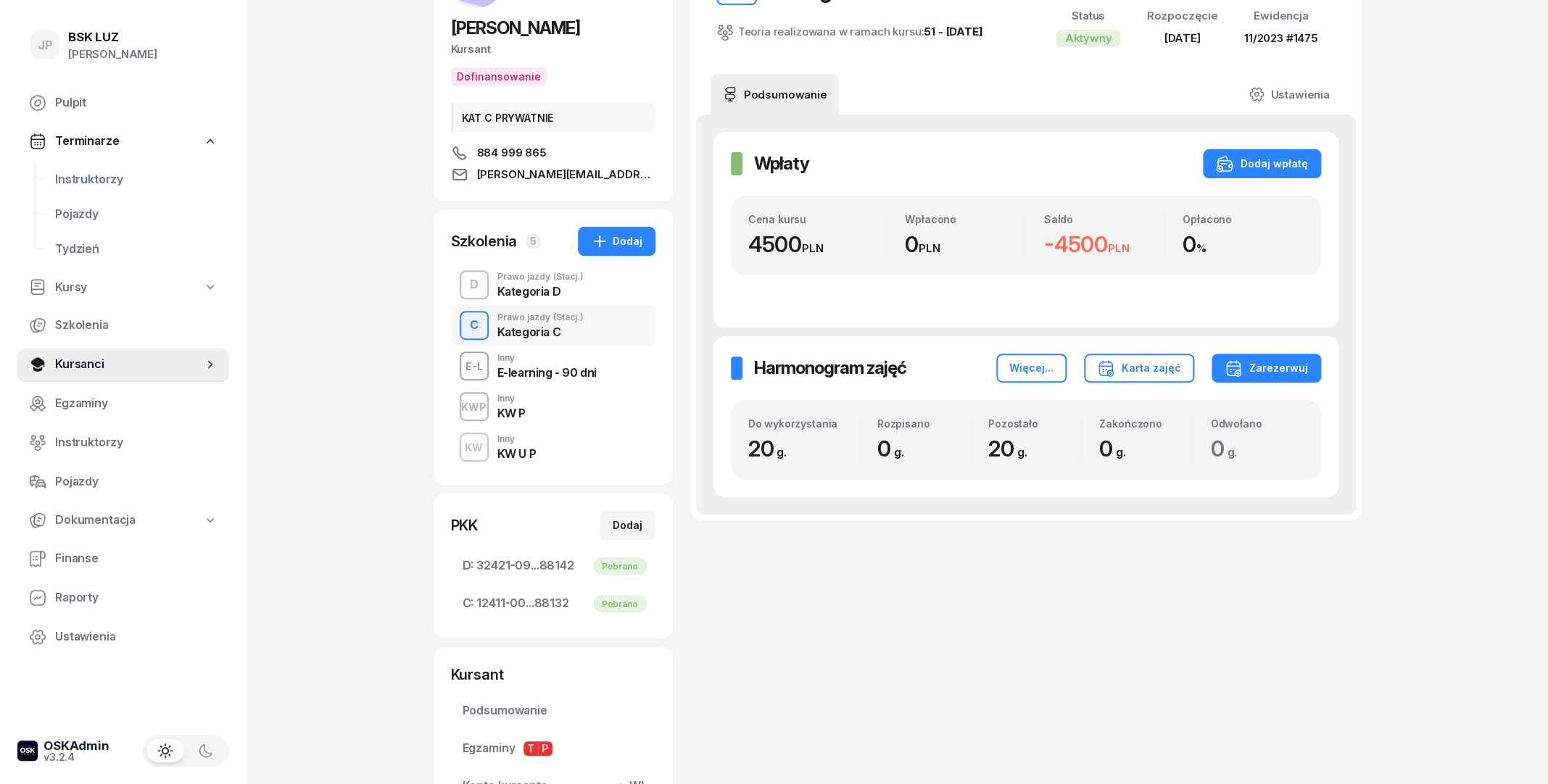
scroll to position [157, 0]
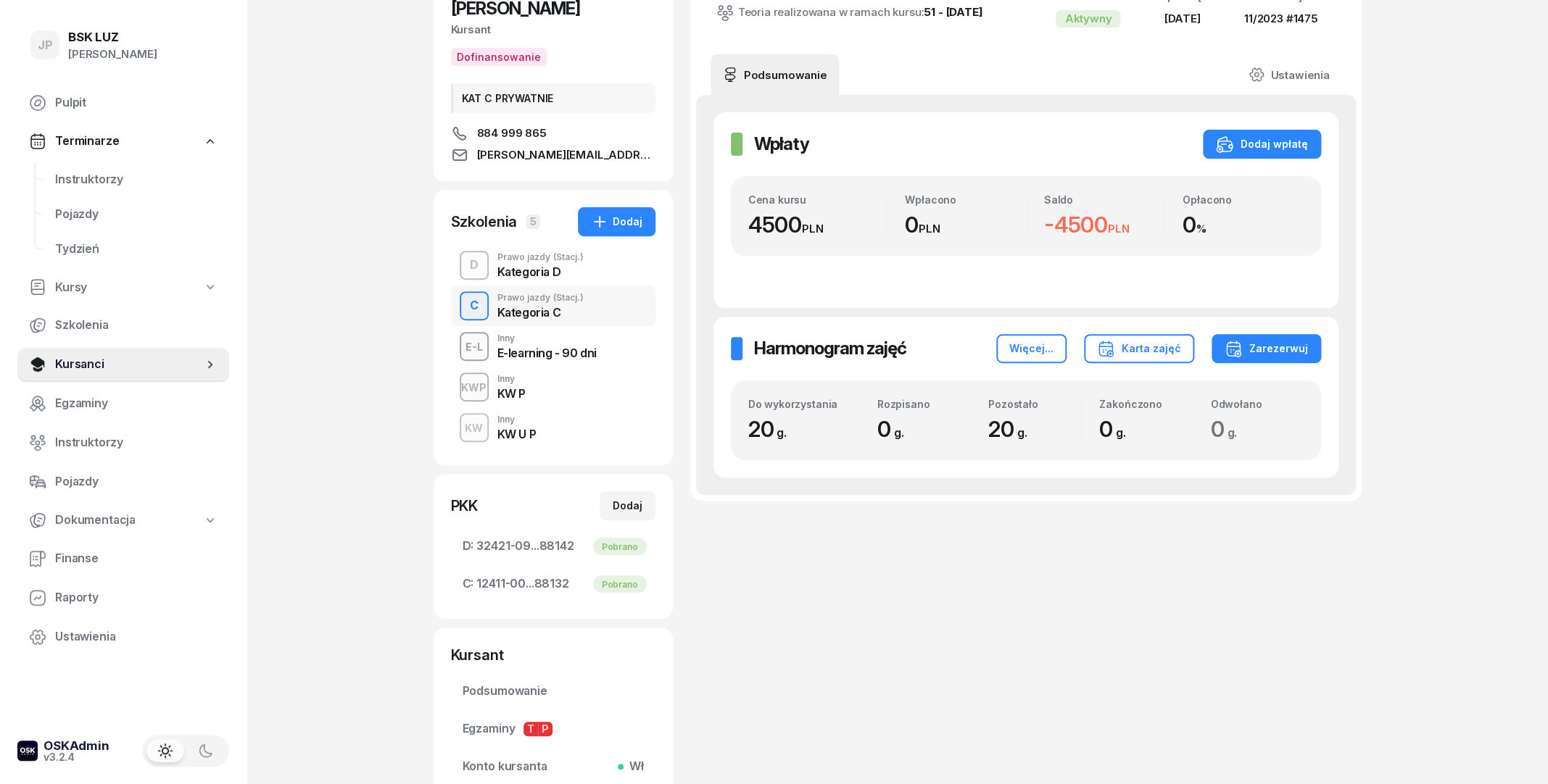
click at [533, 271] on div "Kategoria D" at bounding box center [541, 272] width 87 height 12
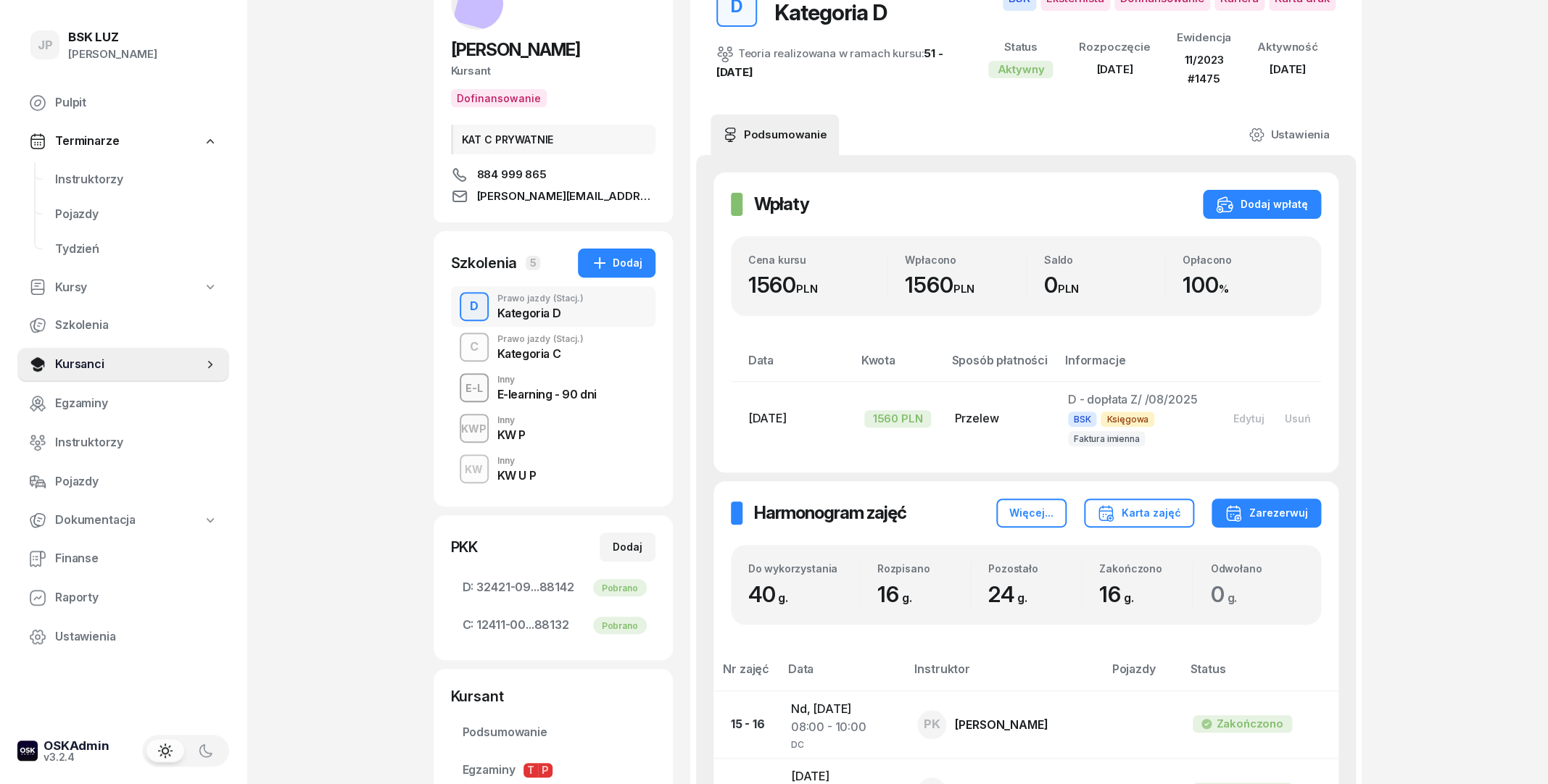
scroll to position [157, 0]
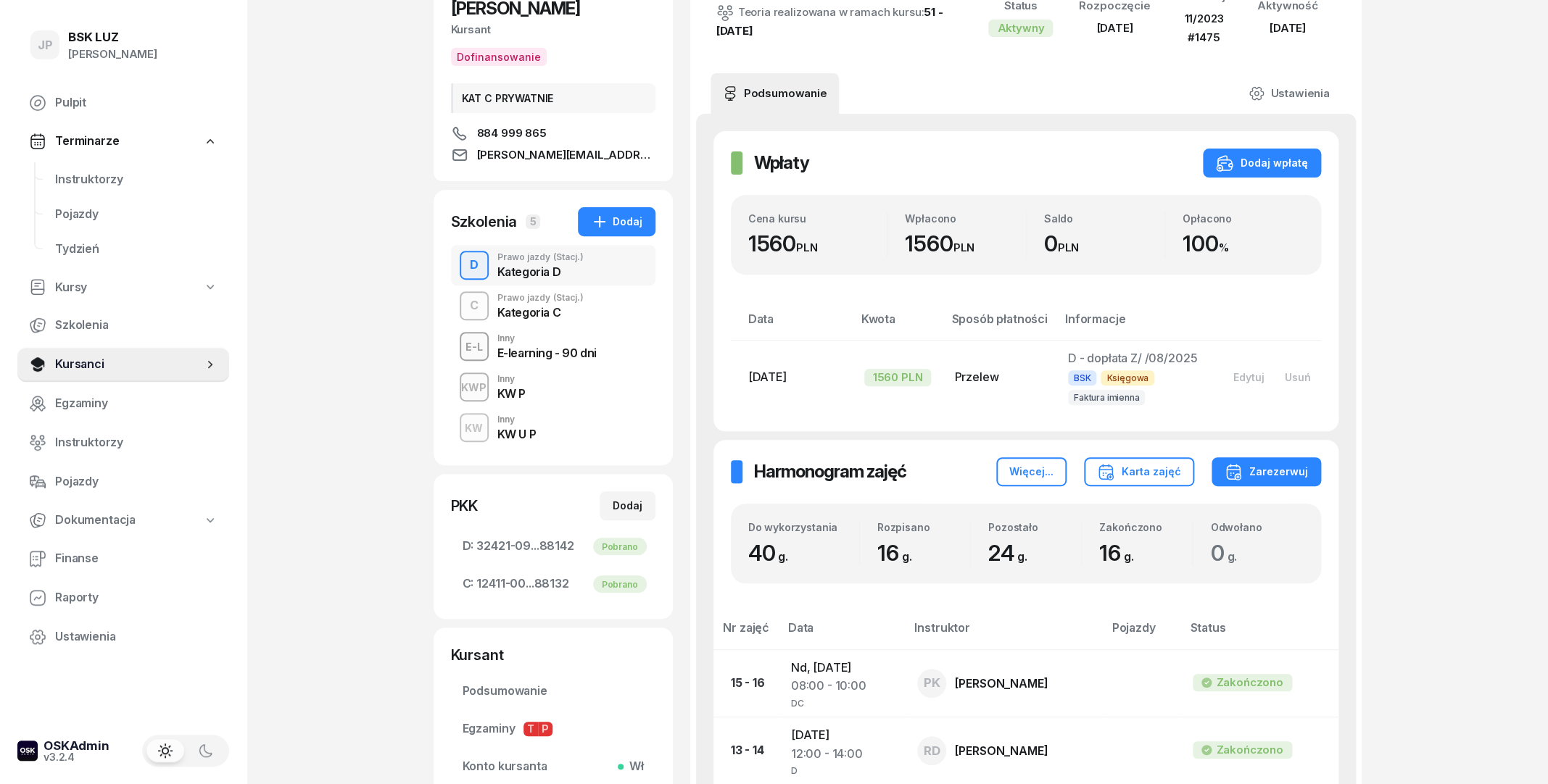
click at [1107, 558] on span "16 g." at bounding box center [1120, 553] width 41 height 26
drag, startPoint x: 1097, startPoint y: 558, endPoint x: 1149, endPoint y: 558, distance: 52.0
click at [1149, 558] on div "Zakończono 16 g." at bounding box center [1137, 544] width 110 height 45
click at [1149, 558] on div "16 g." at bounding box center [1146, 553] width 93 height 27
drag, startPoint x: 993, startPoint y: 552, endPoint x: 970, endPoint y: 548, distance: 23.3
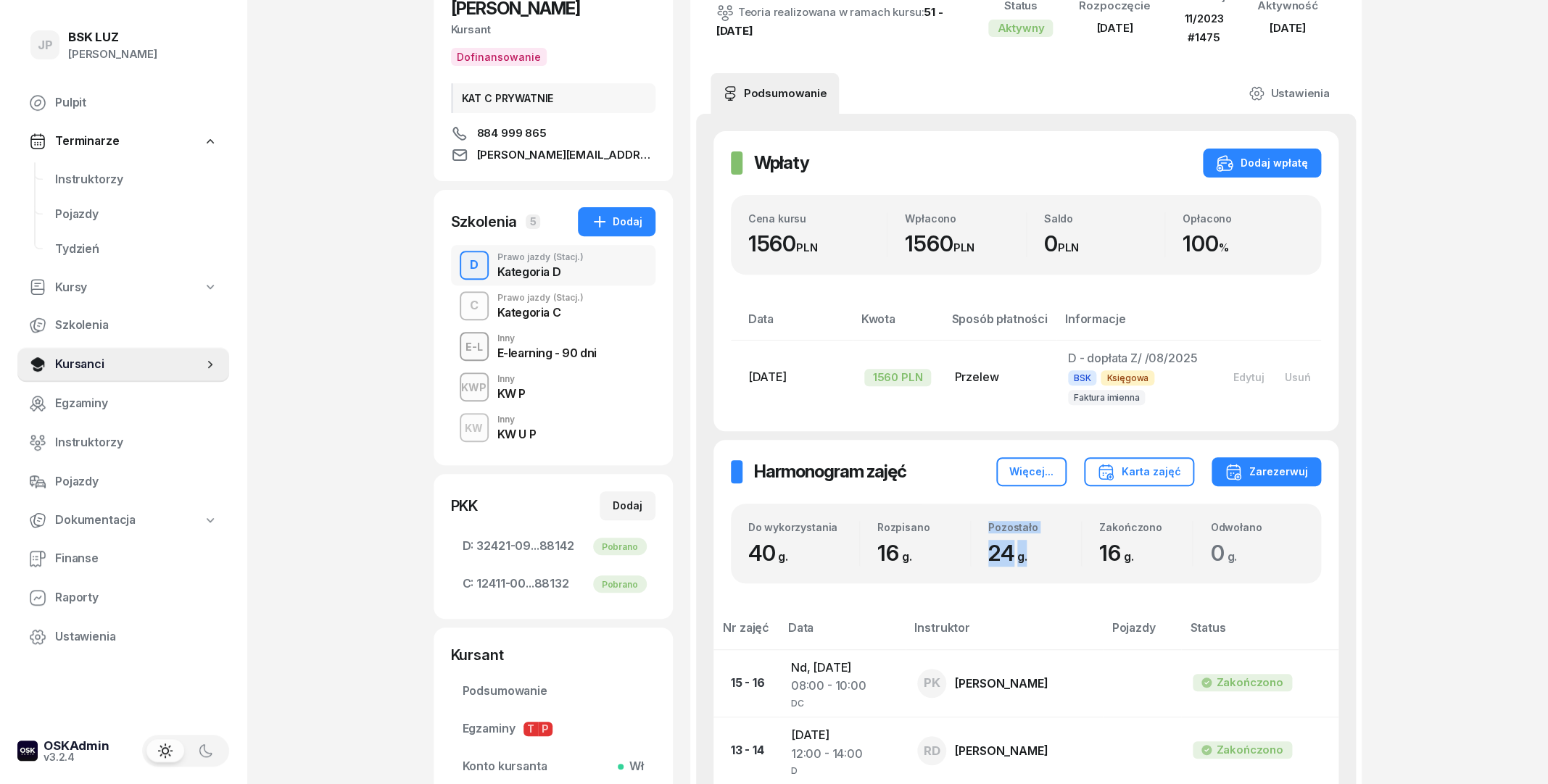
click at [970, 548] on div "Do wykorzystania 40 g. Rozpisano 16 g. Pozostało 24 g. Zakończono 16 g. Odwołan…" at bounding box center [1026, 544] width 556 height 45
click at [970, 548] on div "16 g." at bounding box center [923, 553] width 93 height 27
drag, startPoint x: 890, startPoint y: 558, endPoint x: 924, endPoint y: 563, distance: 34.4
click at [924, 563] on div "Do wykorzystania 40 g. Rozpisano 16 g. Pozostało 24 g. Zakończono 16 g. Odwołan…" at bounding box center [1026, 544] width 556 height 45
click at [924, 563] on div "16 g." at bounding box center [923, 553] width 93 height 27
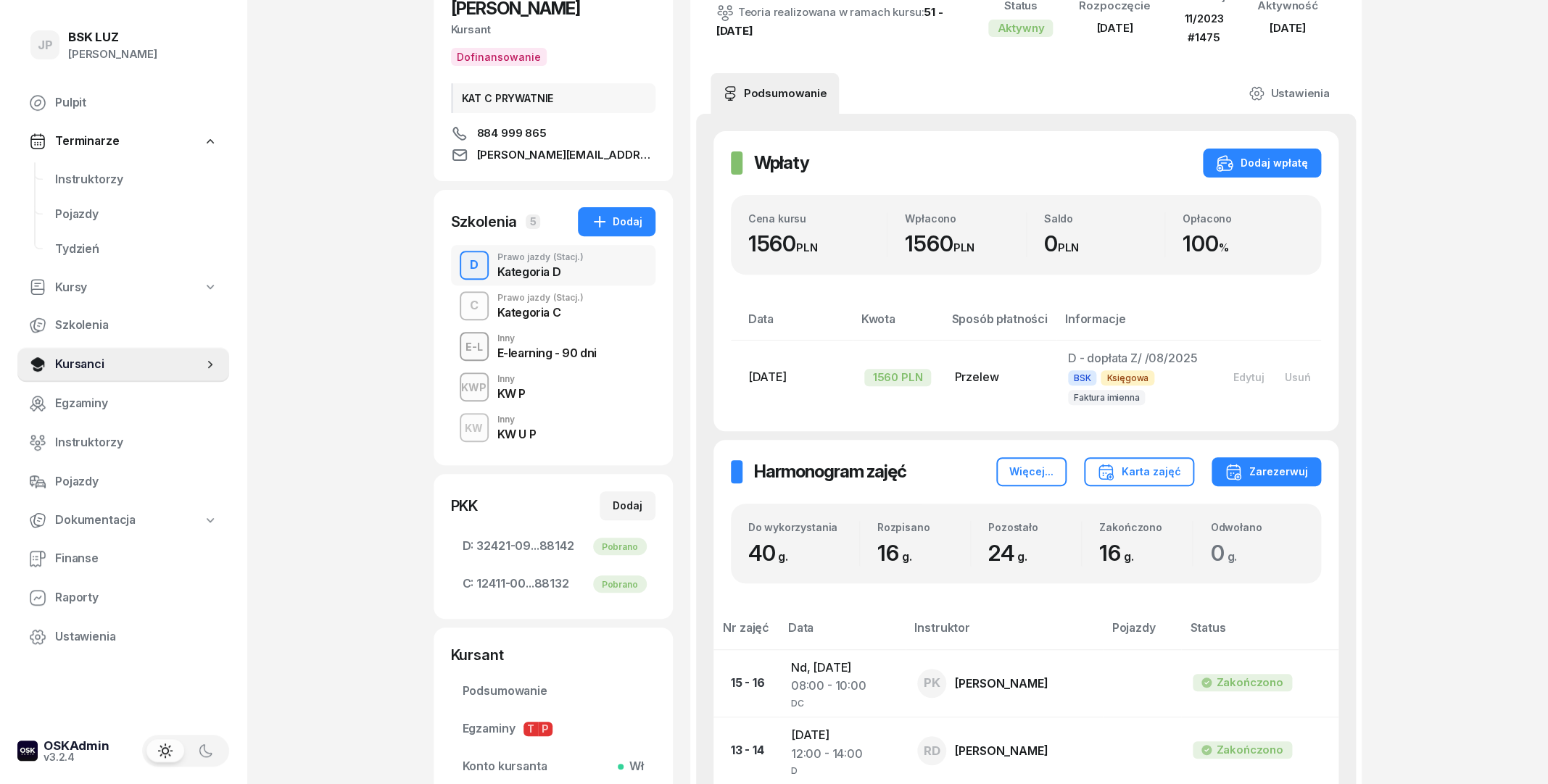
click at [546, 297] on div "Prawo jazdy (Stacj.)" at bounding box center [541, 297] width 87 height 9
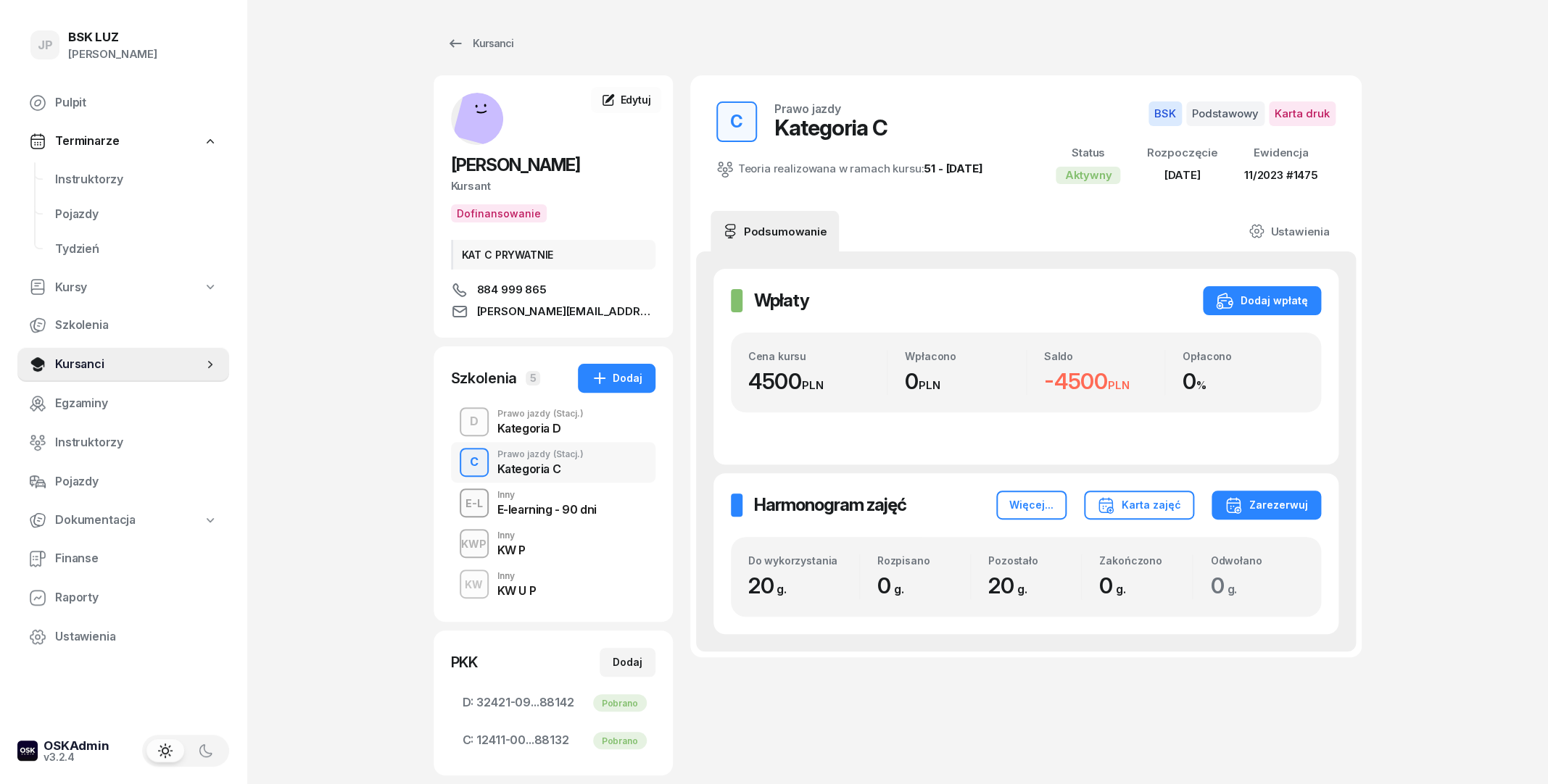
click at [517, 436] on div "D Prawo jazdy (Stacj.) Kategoria D" at bounding box center [554, 422] width 205 height 40
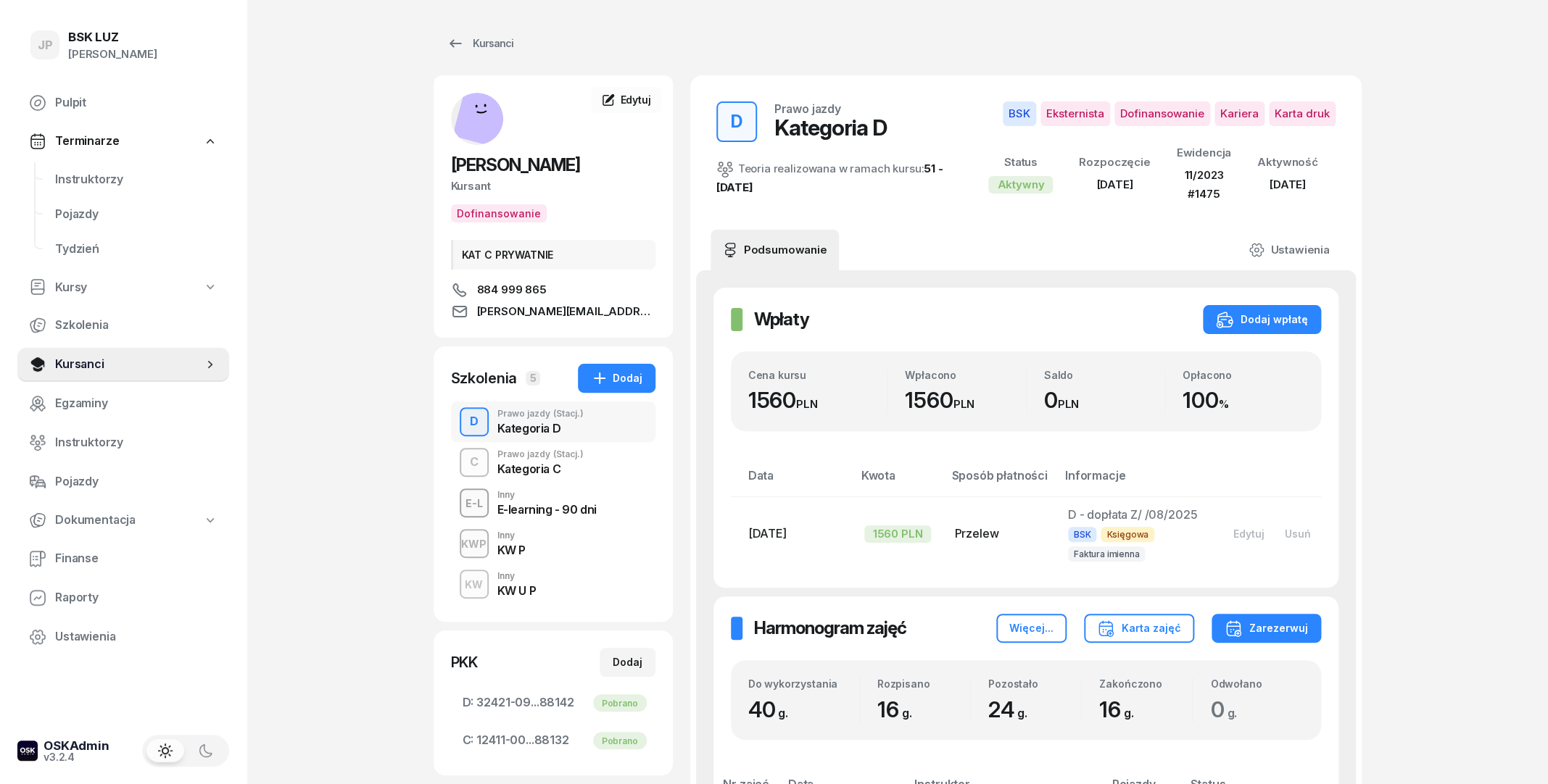
click at [521, 477] on div "C Prawo jazdy (Stacj.) Kategoria C" at bounding box center [554, 462] width 205 height 40
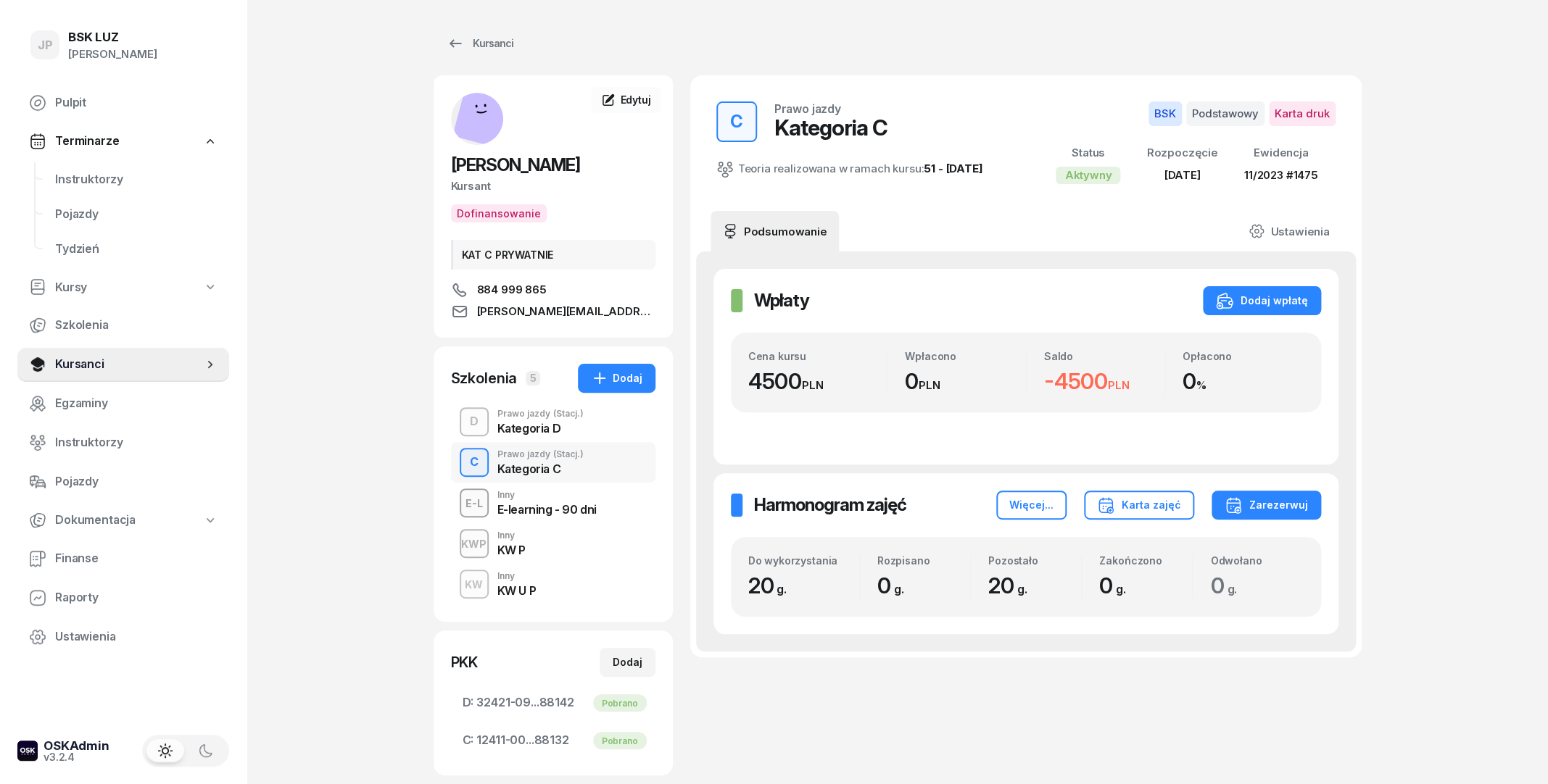
click at [519, 439] on div "D Prawo jazdy (Stacj.) Kategoria D" at bounding box center [554, 422] width 205 height 40
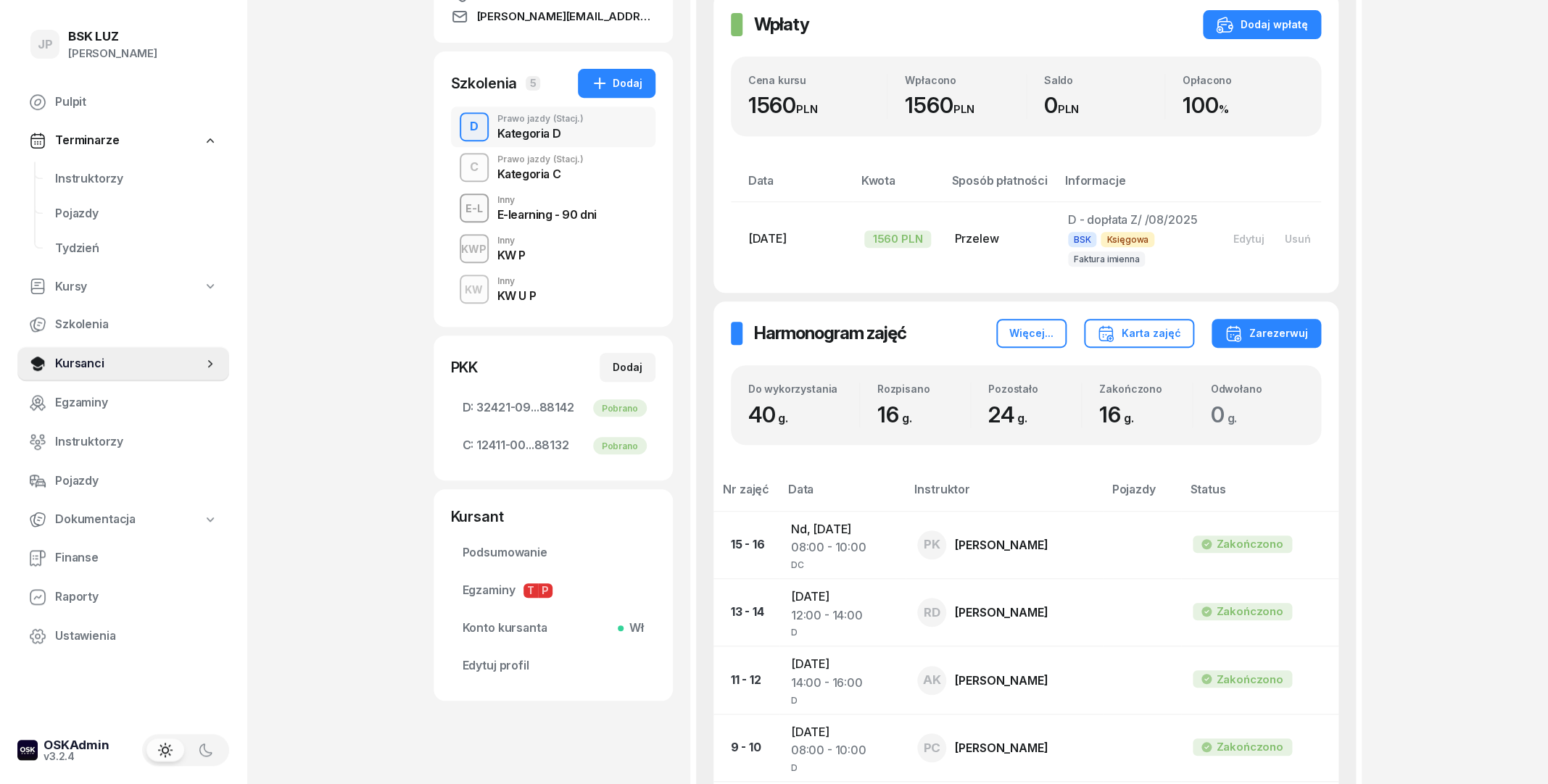
scroll to position [313, 0]
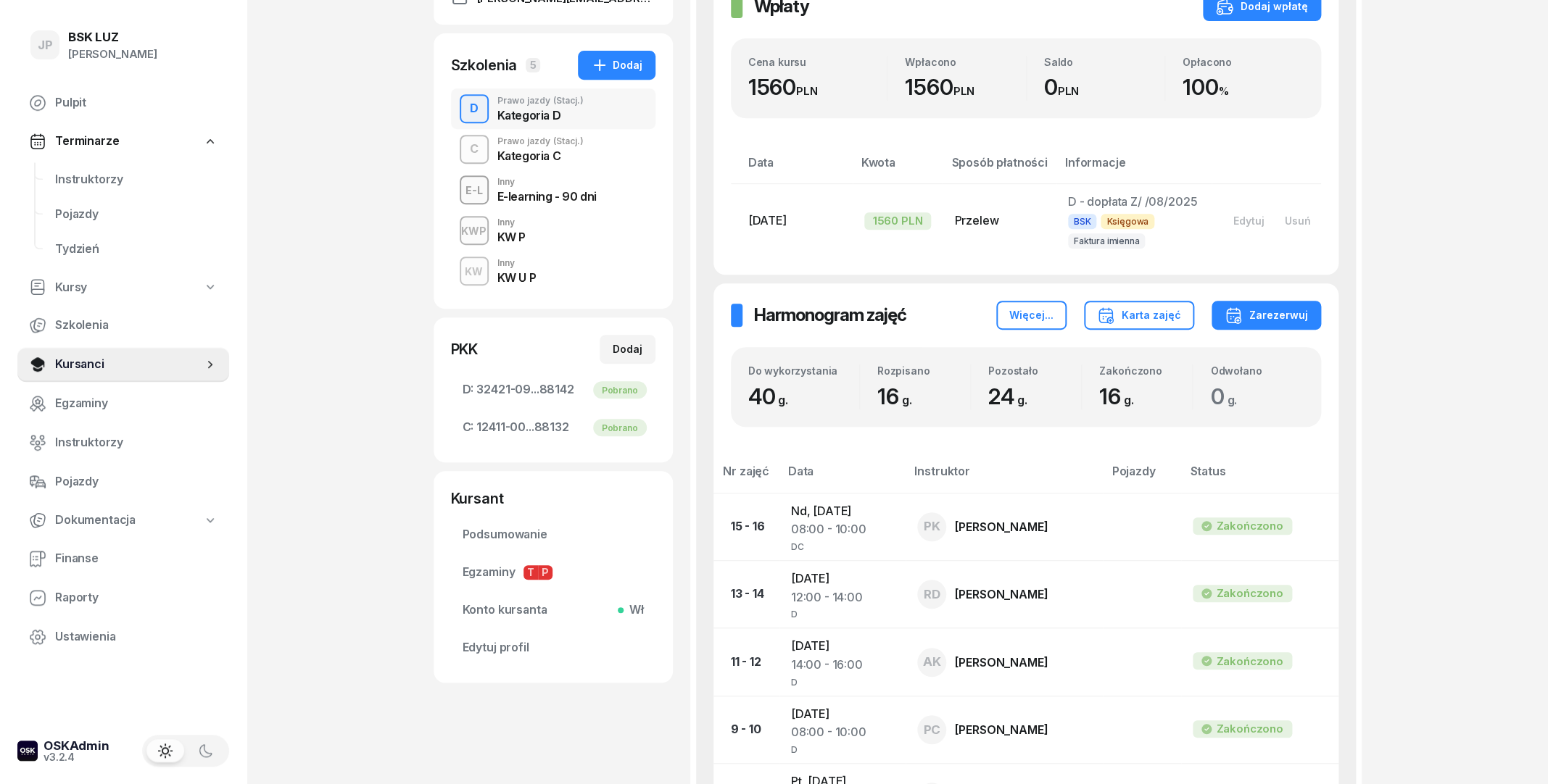
click at [548, 158] on div "Kategoria C" at bounding box center [541, 156] width 87 height 12
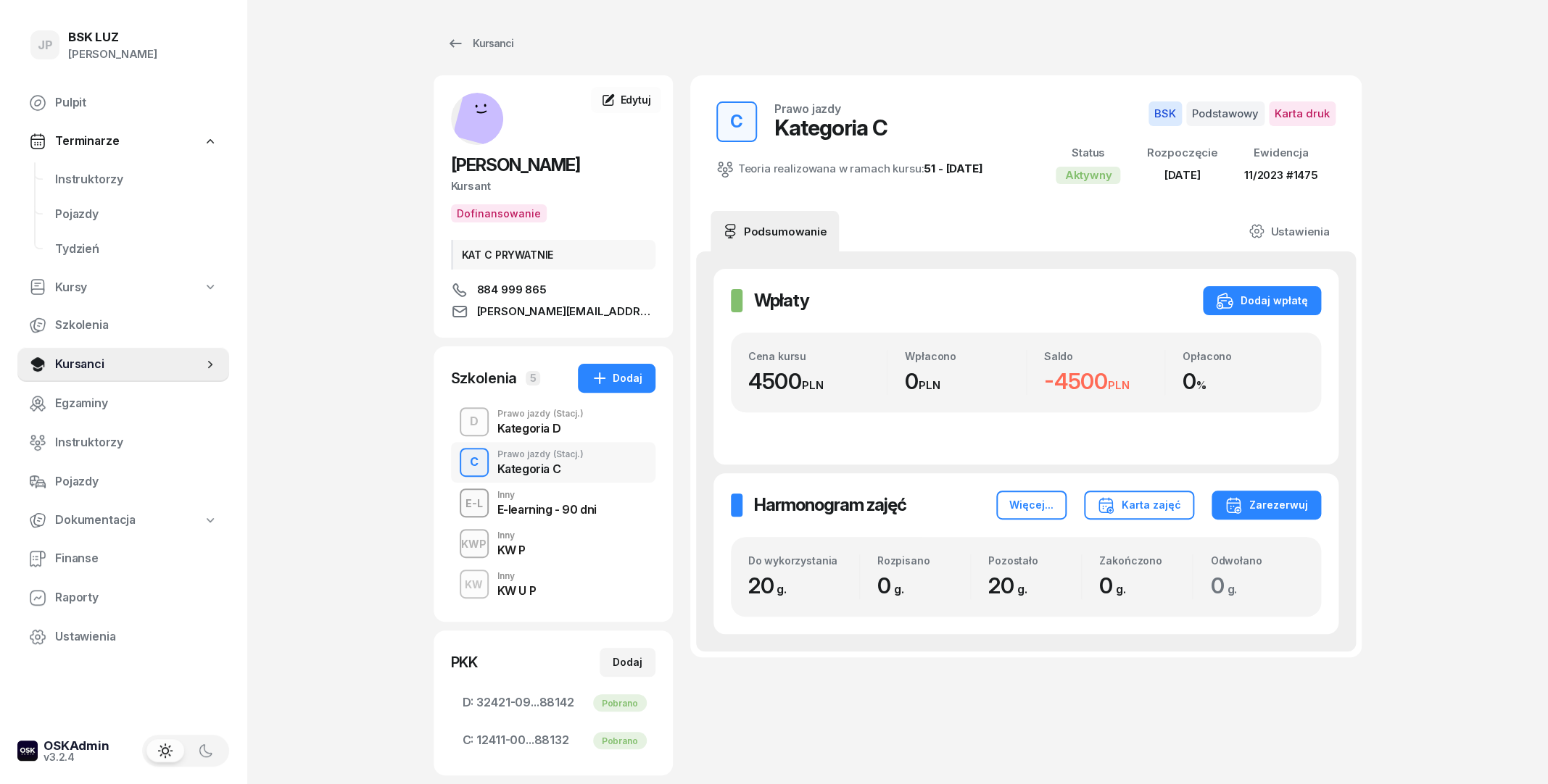
click at [515, 429] on div "Kategoria D" at bounding box center [541, 428] width 87 height 12
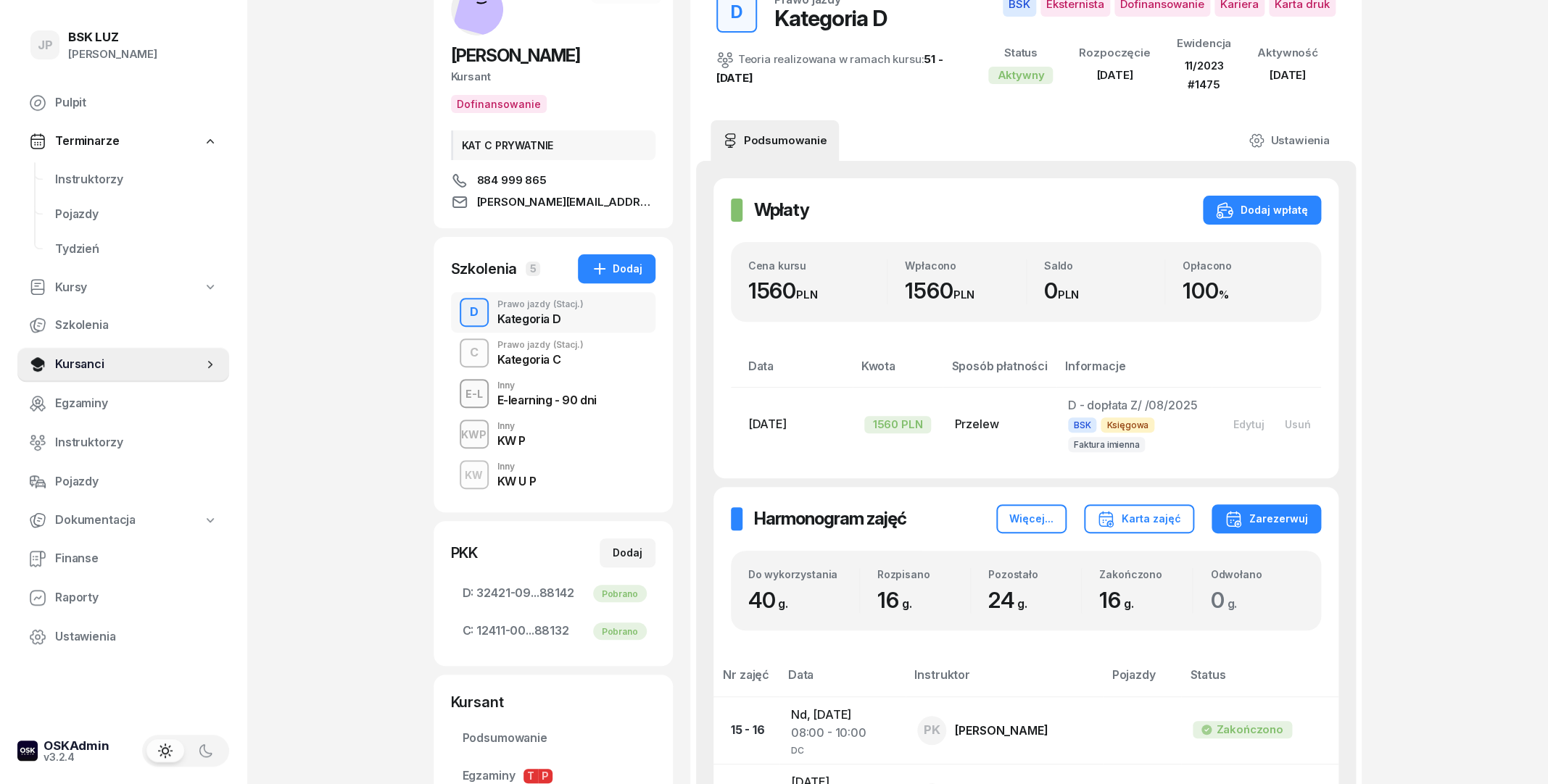
scroll to position [157, 0]
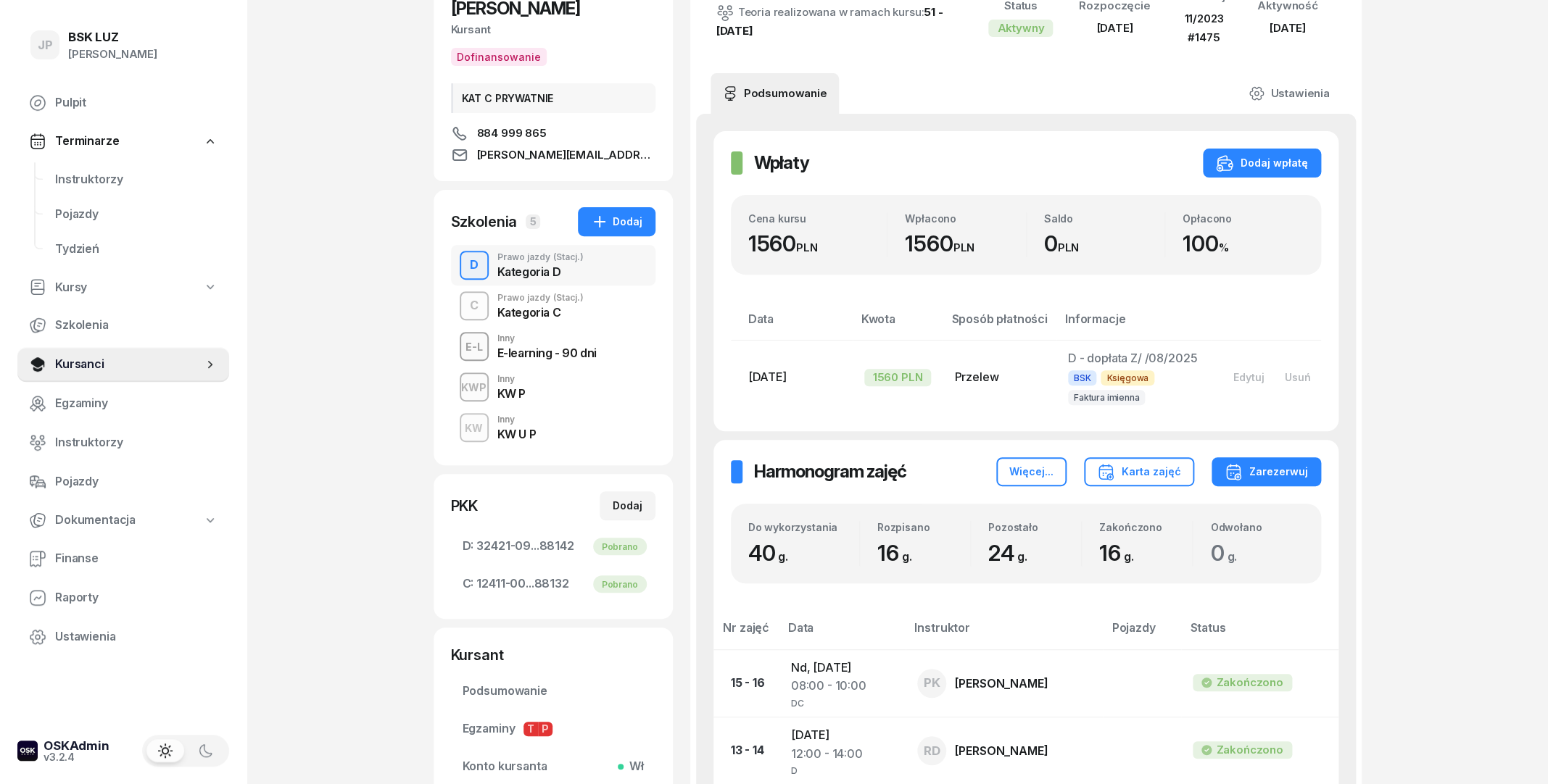
click at [524, 314] on div "Kategoria C" at bounding box center [541, 312] width 87 height 12
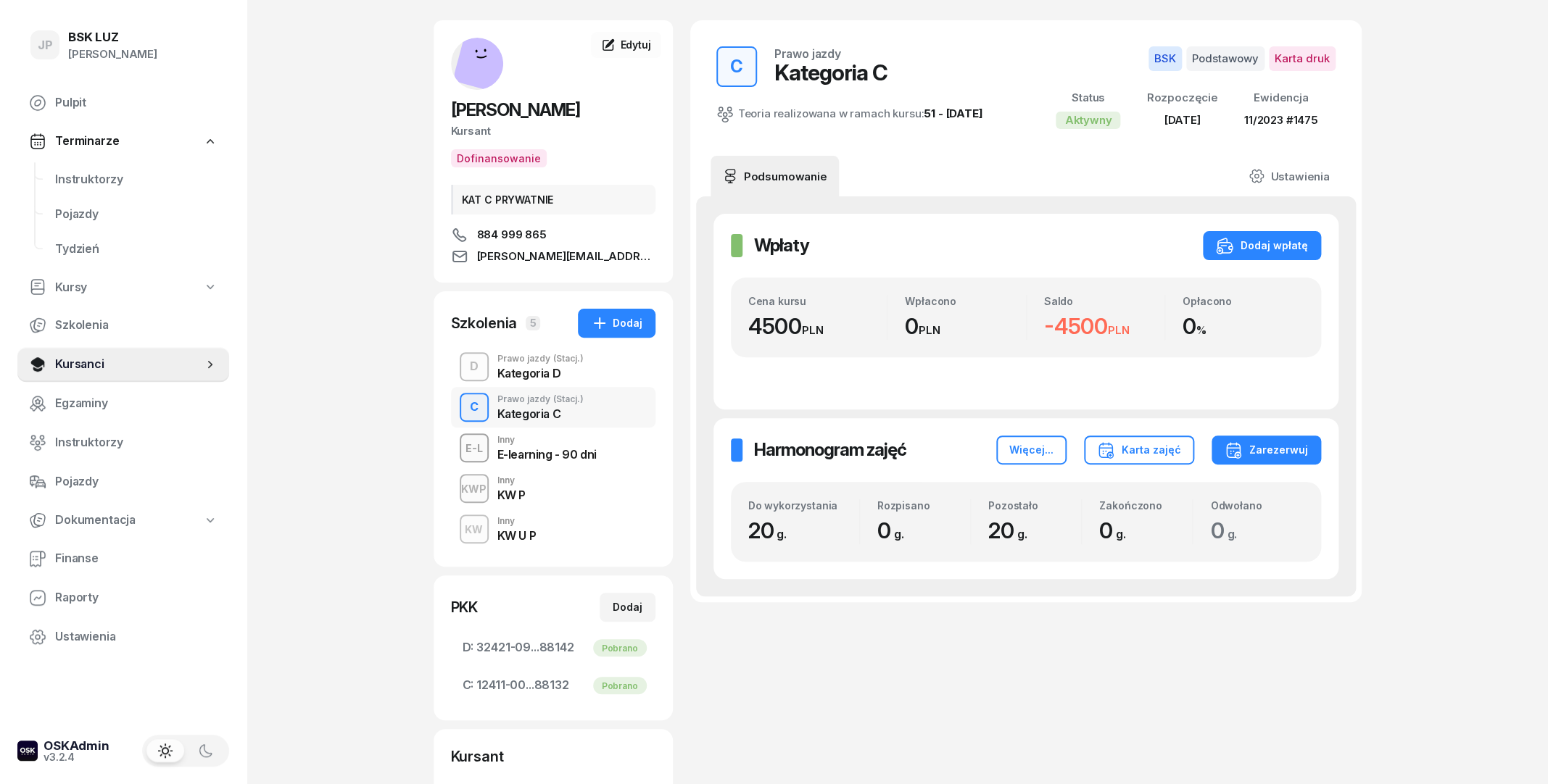
scroll to position [78, 0]
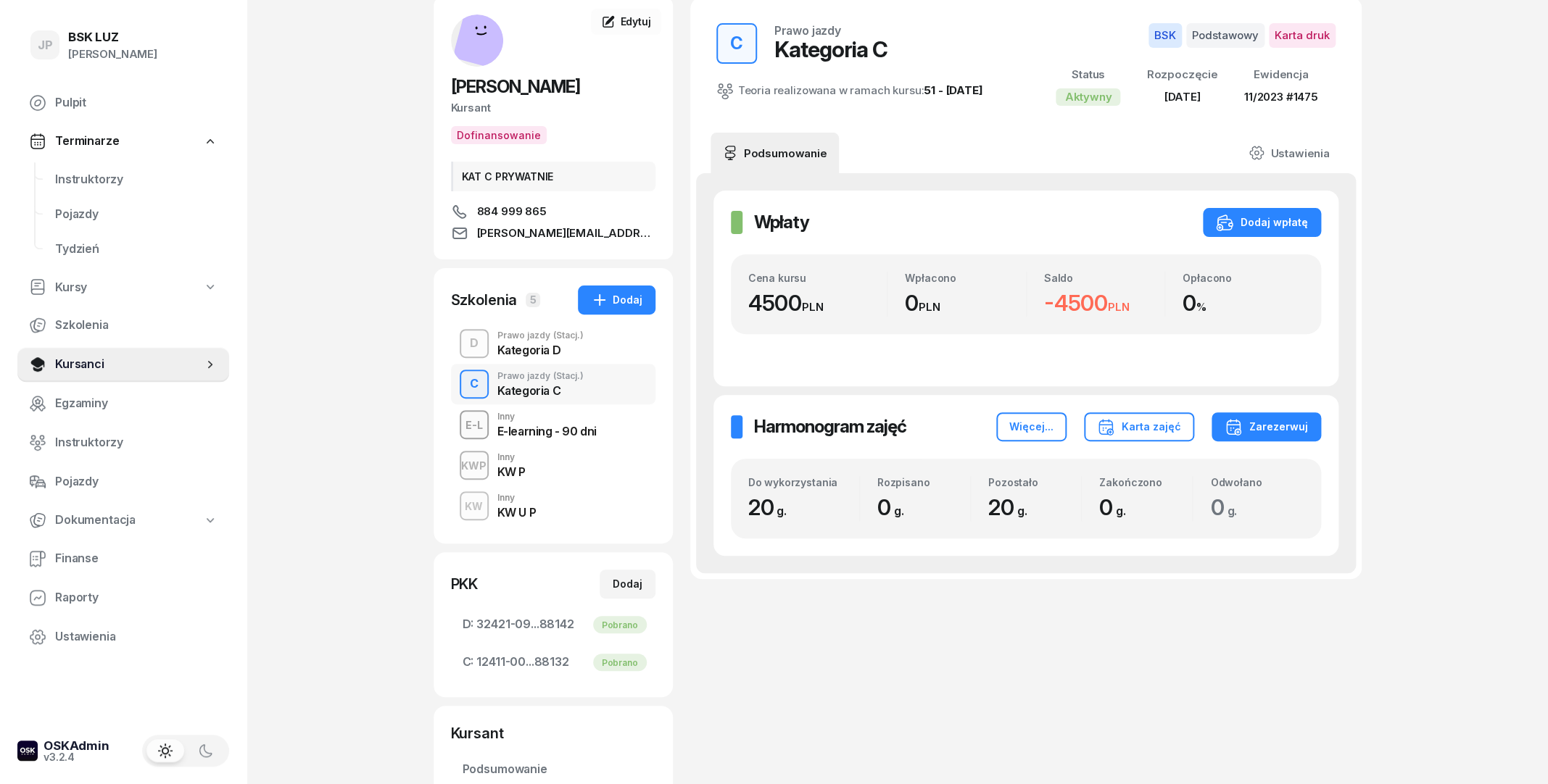
click at [517, 359] on div "D Prawo jazdy (Stacj.) Kategoria D" at bounding box center [554, 343] width 205 height 40
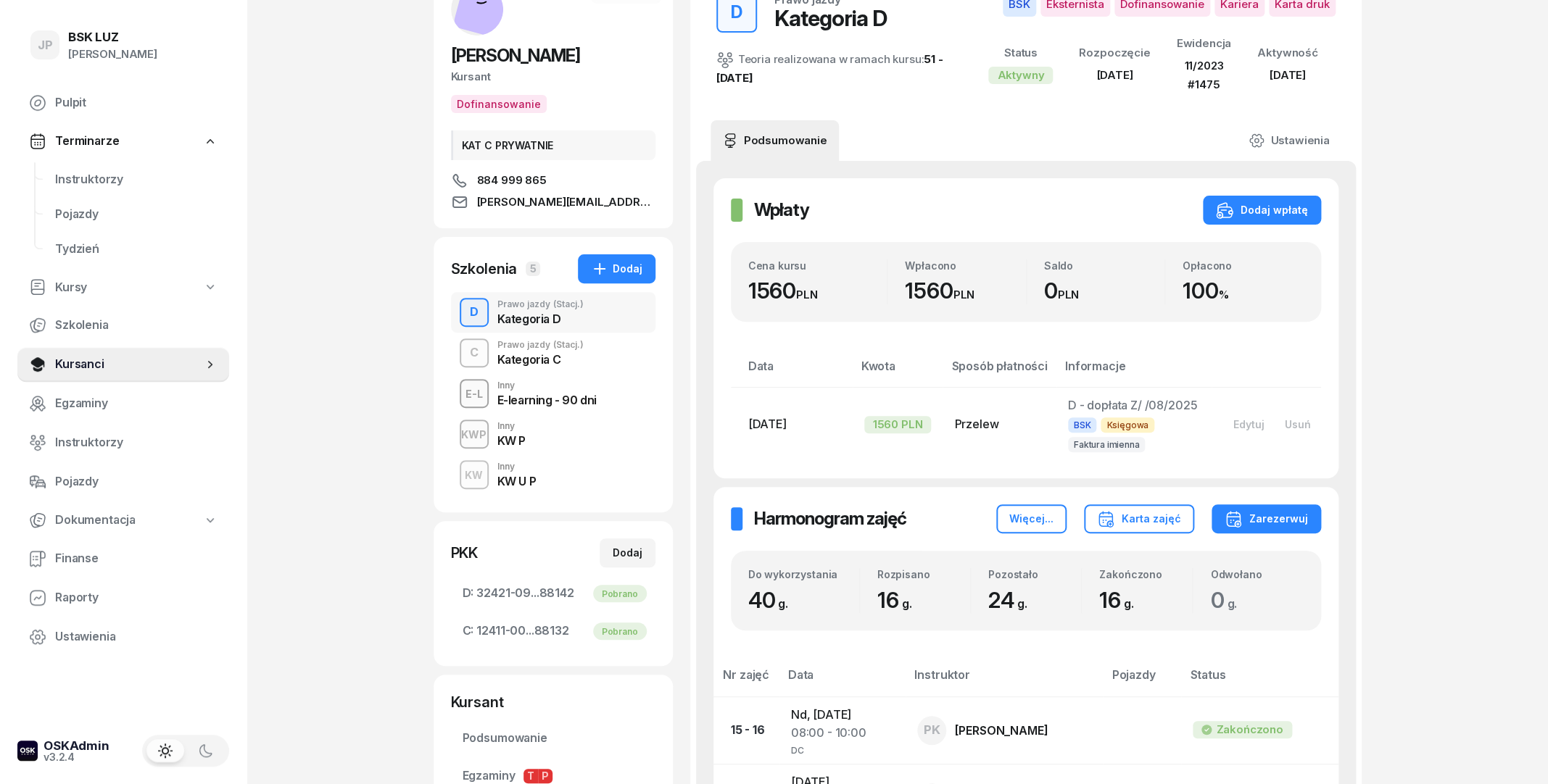
scroll to position [78, 0]
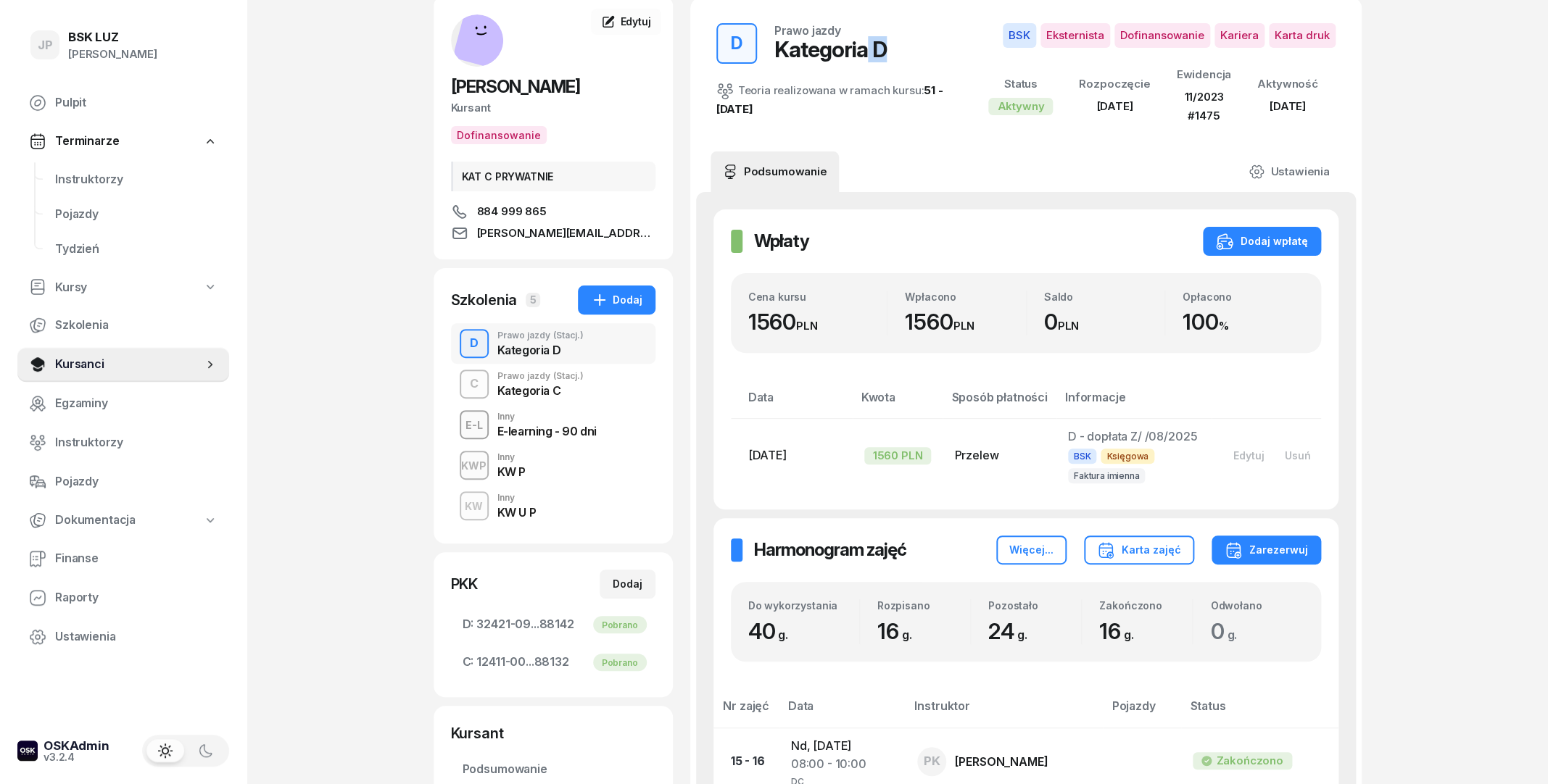
drag, startPoint x: 883, startPoint y: 54, endPoint x: 863, endPoint y: 54, distance: 20.0
click at [863, 54] on div "D Prawo jazdy Kategoria D" at bounding box center [835, 43] width 237 height 40
click at [863, 67] on div "D Prawo jazdy Kategoria D Teoria realizowana w ramach kursu: 51 - 2025/04/23" at bounding box center [835, 75] width 237 height 102
click at [511, 380] on div "Prawo jazdy (Stacj.)" at bounding box center [541, 376] width 87 height 9
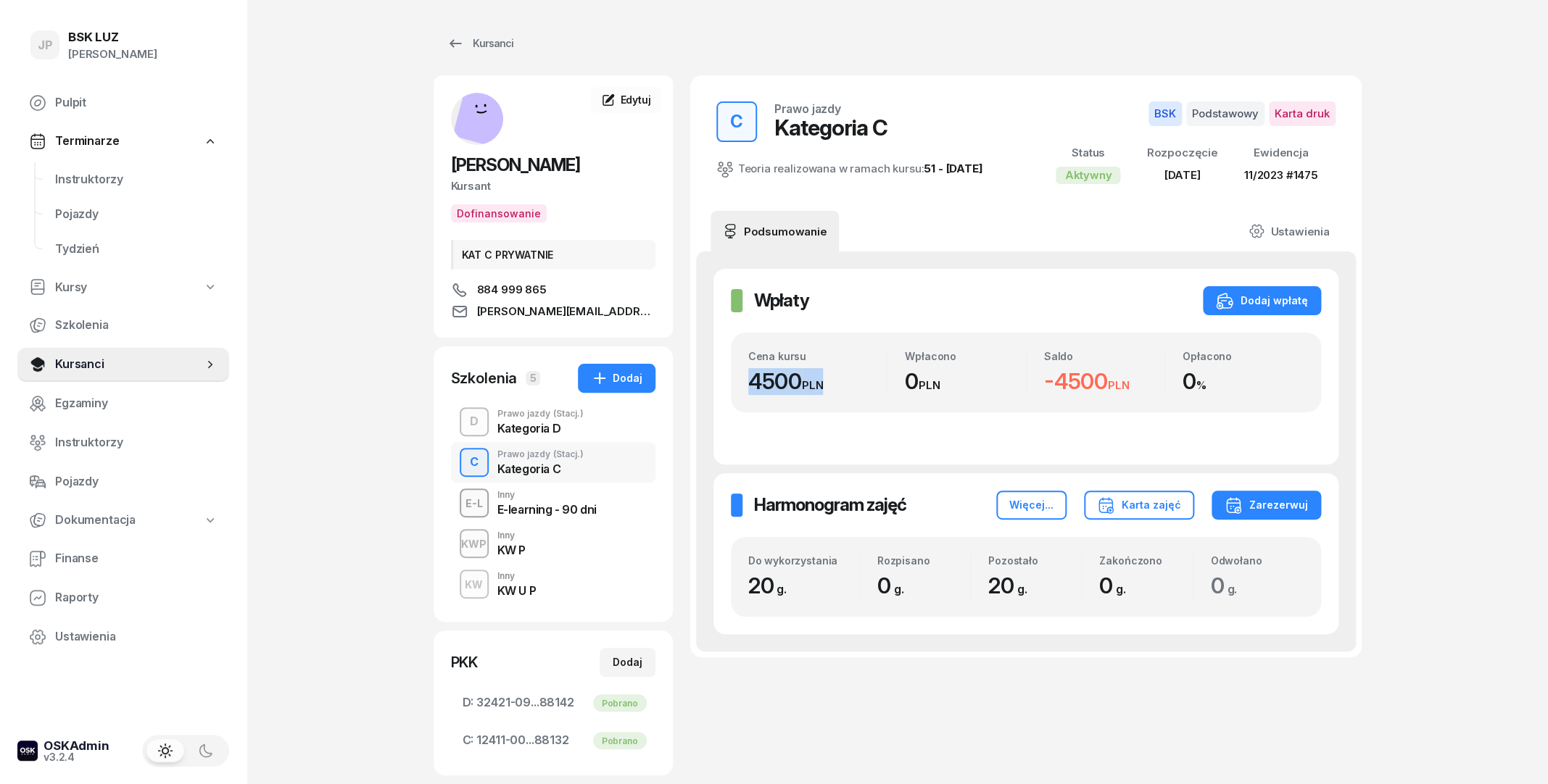
drag, startPoint x: 751, startPoint y: 383, endPoint x: 859, endPoint y: 385, distance: 108.0
click at [859, 385] on div "4500 PLN" at bounding box center [817, 381] width 139 height 27
